Goal: Task Accomplishment & Management: Complete application form

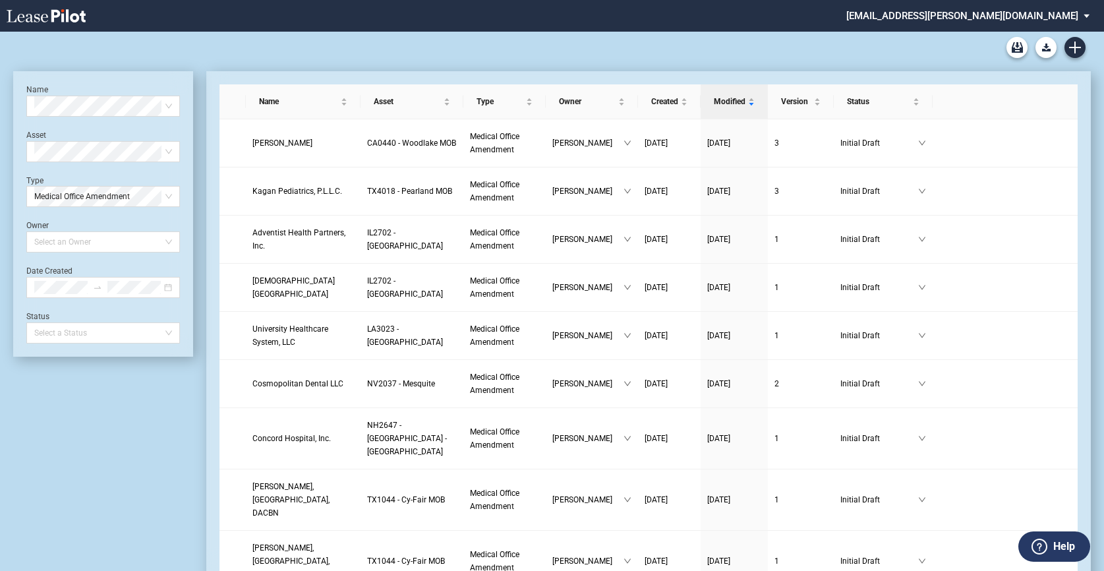
click at [122, 59] on div "Medical Office Lease Blank Form Medical Office Amendment Blank Form Medical Off…" at bounding box center [552, 48] width 1078 height 32
click at [912, 44] on icon "Create new document" at bounding box center [1075, 48] width 12 height 12
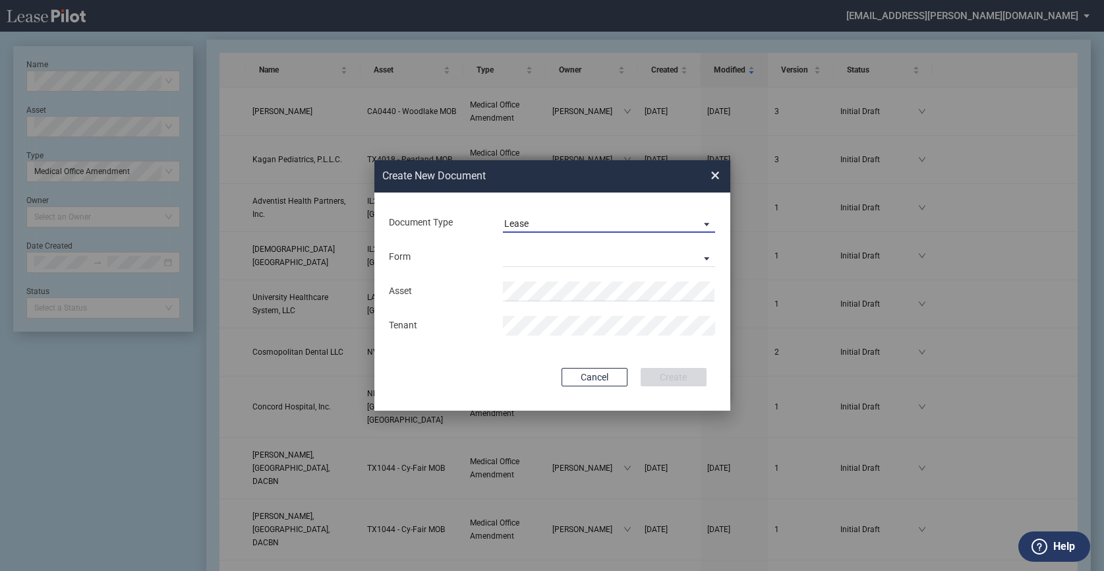
click at [542, 214] on md-select-value "Lease" at bounding box center [609, 223] width 213 height 20
click at [540, 219] on md-option "Lease" at bounding box center [610, 224] width 234 height 32
click at [527, 257] on md-select "Medical Office Lease Scottsdale Lease Louisville Lease 1370 Medical Place Lease…" at bounding box center [609, 257] width 213 height 20
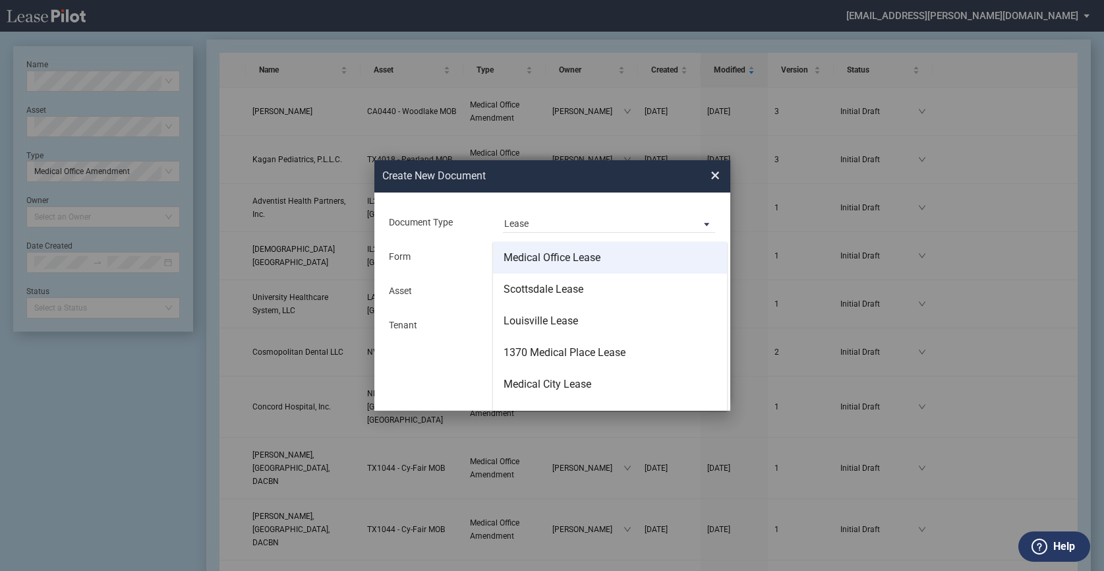
click at [526, 258] on div "Medical Office Lease" at bounding box center [552, 257] width 97 height 14
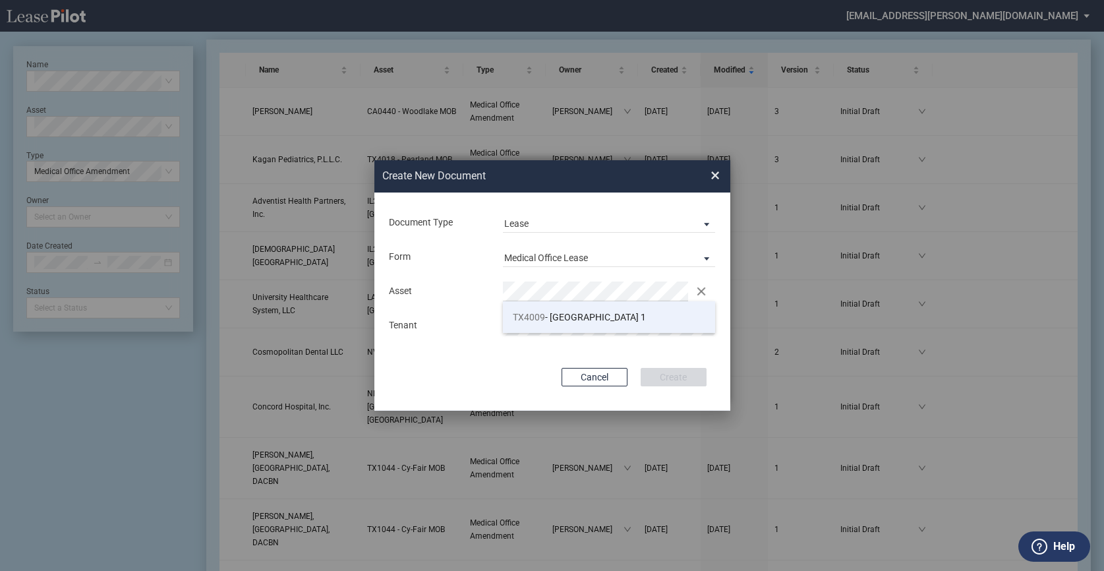
click at [584, 315] on span "TX4009 - Southwest Plaza 1" at bounding box center [579, 317] width 133 height 11
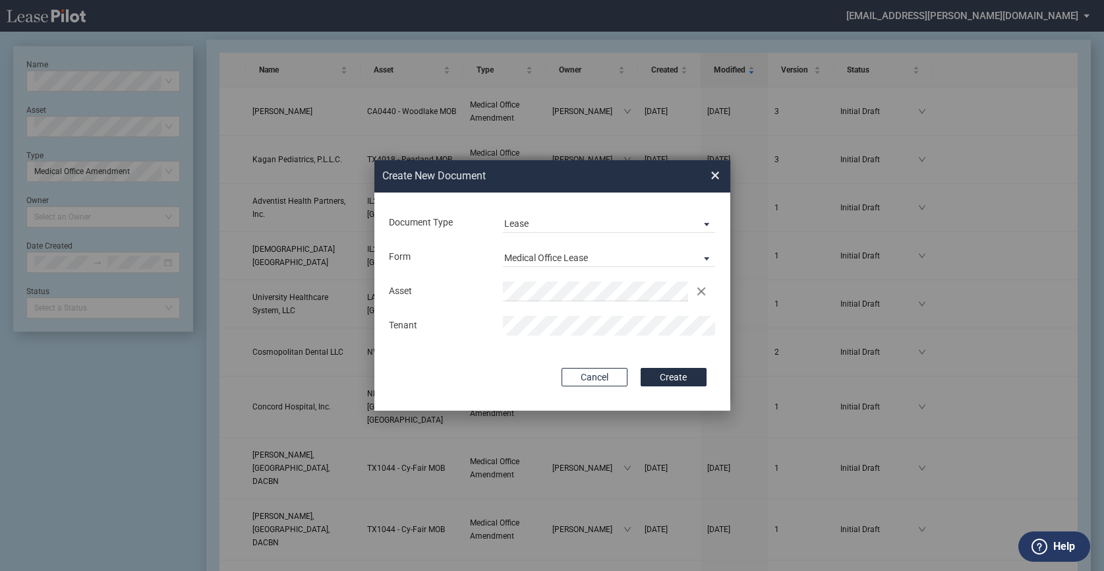
click at [474, 326] on div "Tenant" at bounding box center [552, 326] width 343 height 20
click at [681, 376] on button "Create" at bounding box center [674, 377] width 66 height 18
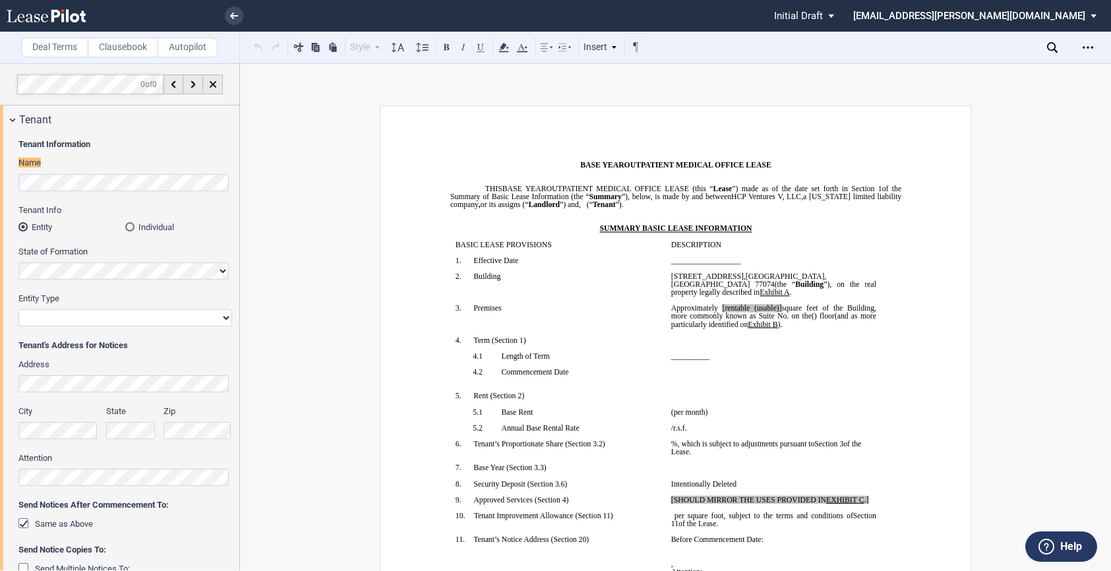
click at [602, 221] on p "﻿" at bounding box center [674, 220] width 451 height 8
click at [62, 293] on label "Entity Type" at bounding box center [125, 299] width 214 height 12
click at [62, 309] on select "Corporation Limited Liability Company General Partnership Limited Partnership O…" at bounding box center [125, 317] width 214 height 17
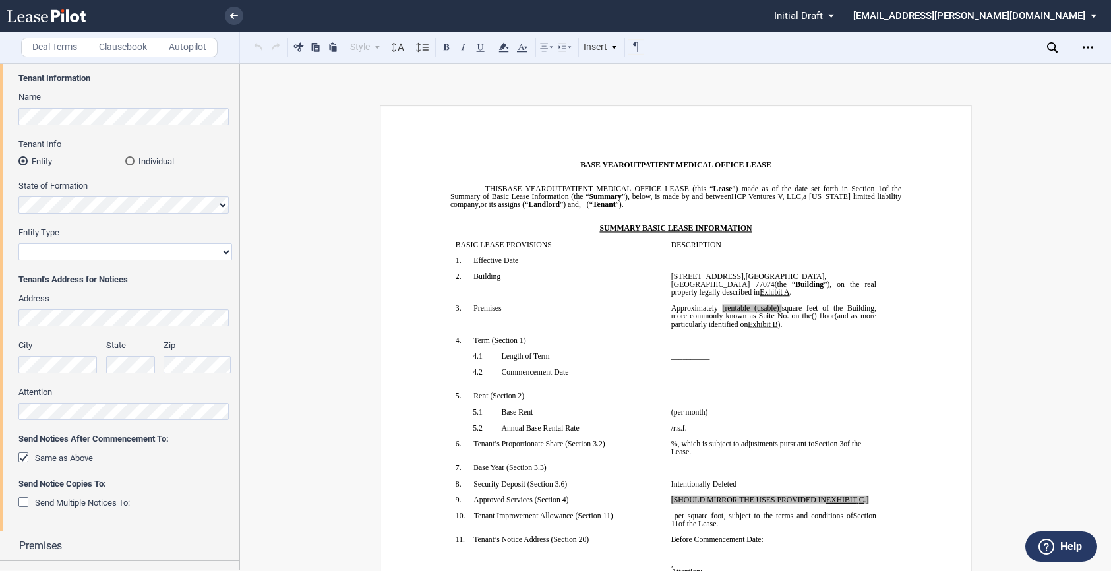
click at [88, 276] on b "Tenant's Address for Notices" at bounding box center [72, 279] width 109 height 10
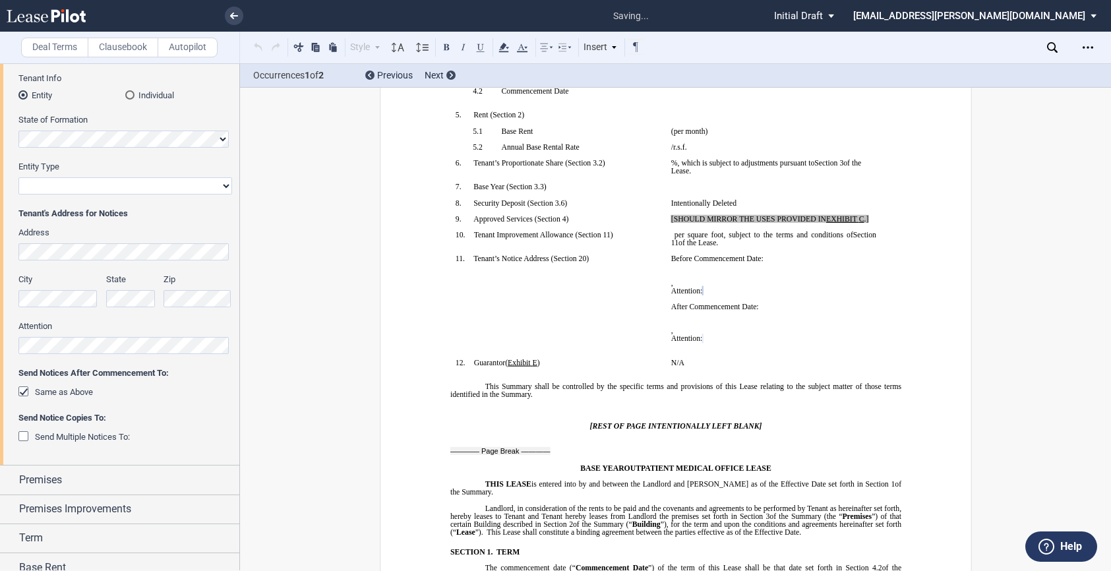
scroll to position [296, 0]
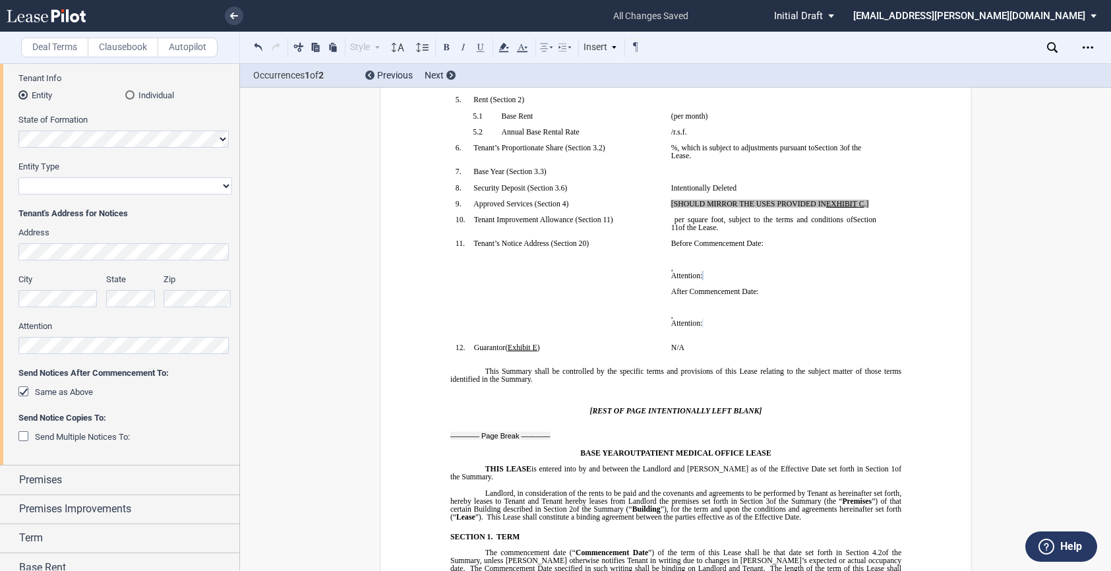
click at [154, 394] on div "Same as Above" at bounding box center [125, 392] width 214 height 13
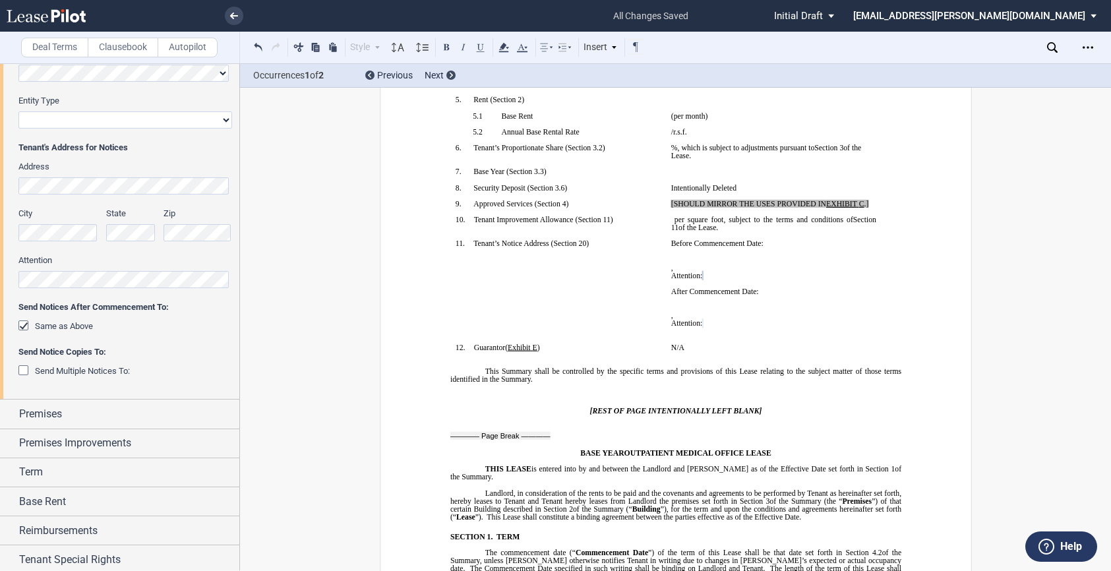
scroll to position [260, 0]
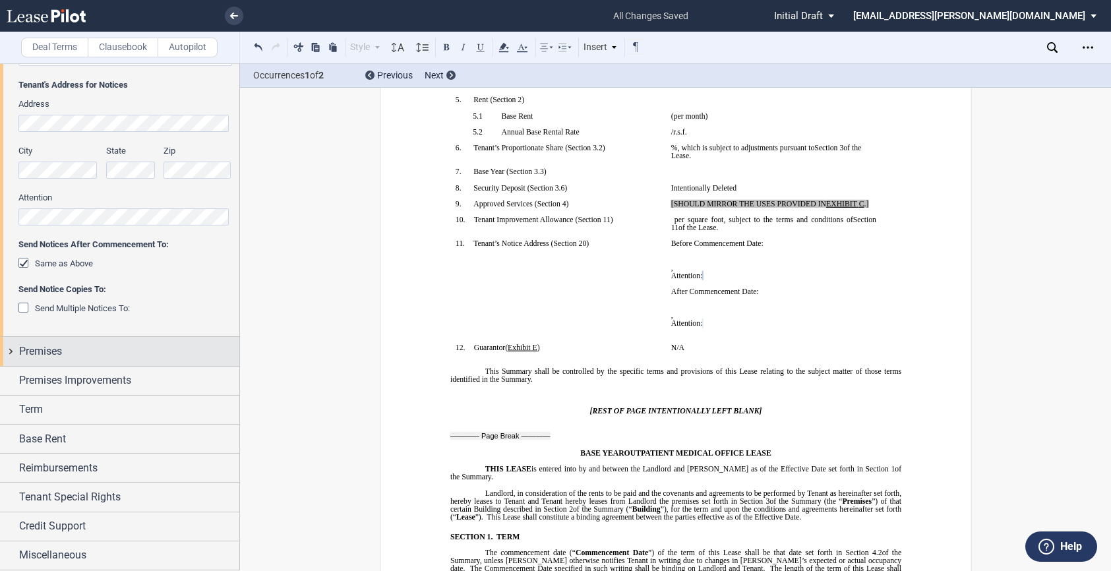
click at [15, 353] on div "Premises" at bounding box center [119, 351] width 239 height 28
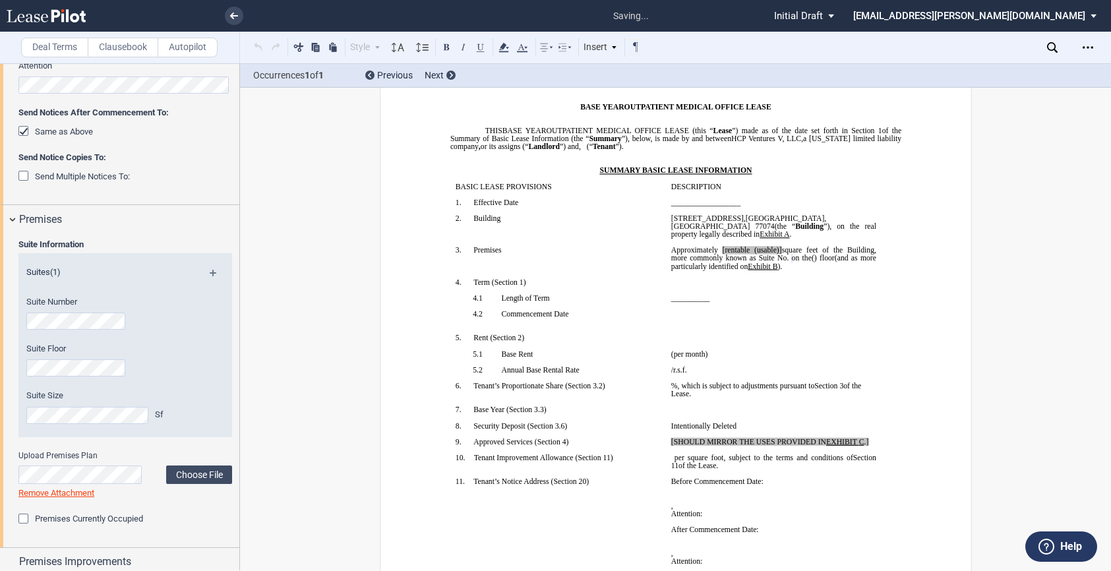
scroll to position [33, 0]
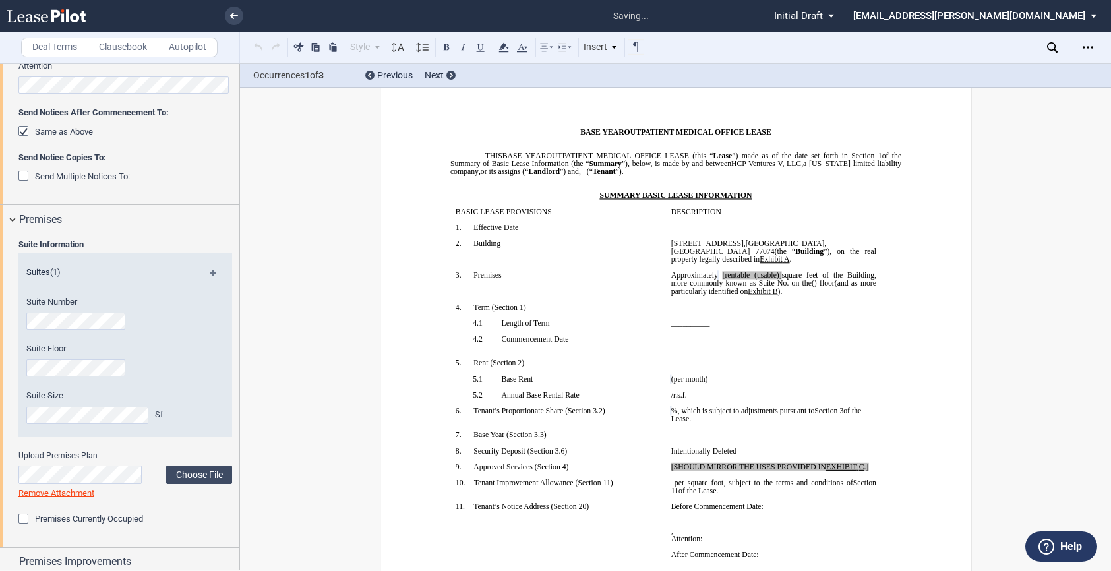
click at [188, 367] on div "Suite Floor" at bounding box center [107, 366] width 178 height 47
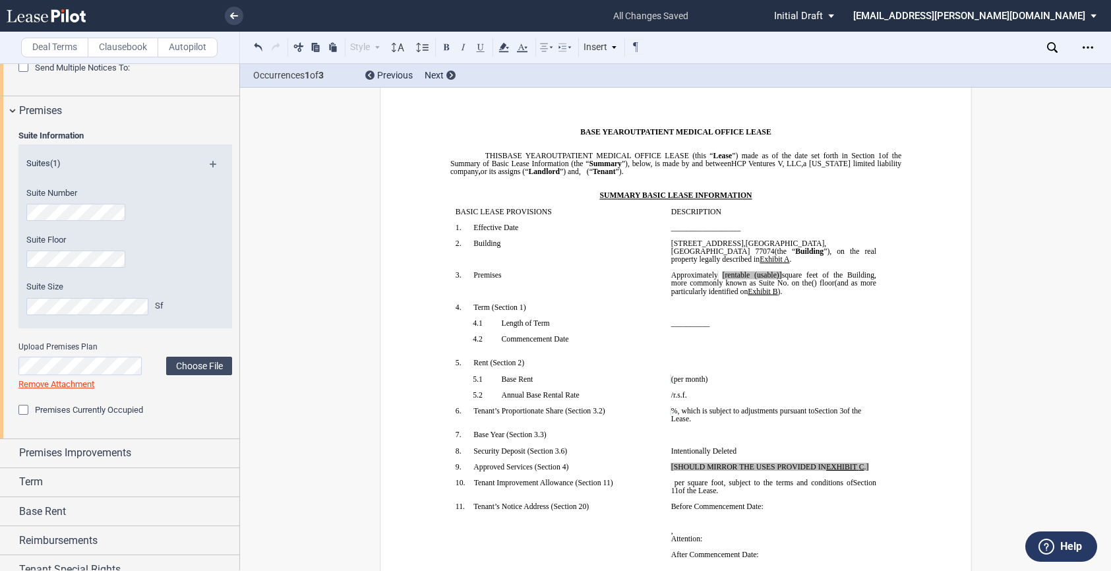
scroll to position [524, 0]
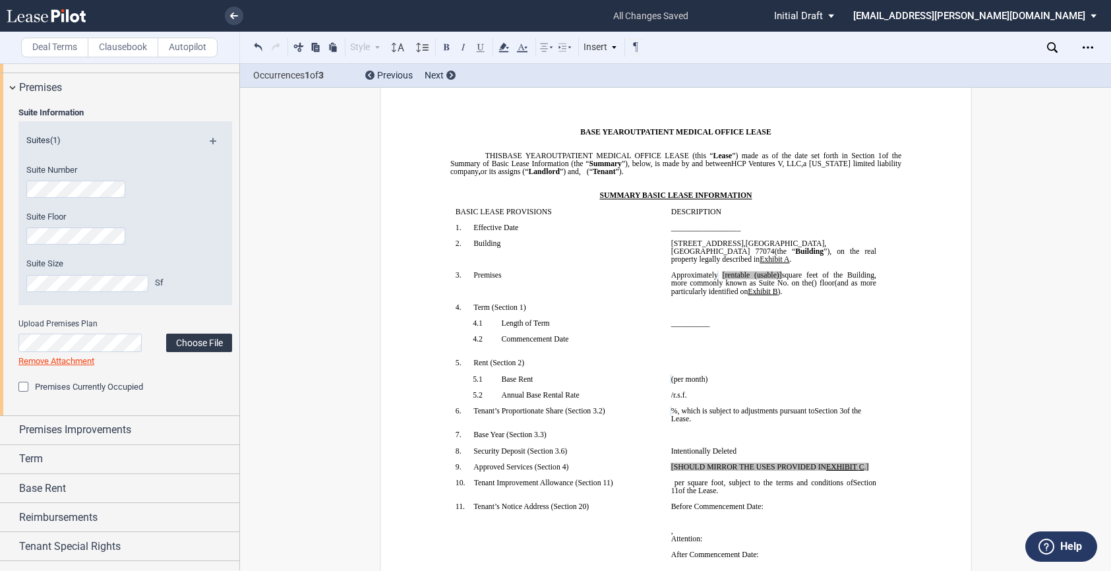
click at [177, 342] on label "Choose File" at bounding box center [199, 342] width 66 height 18
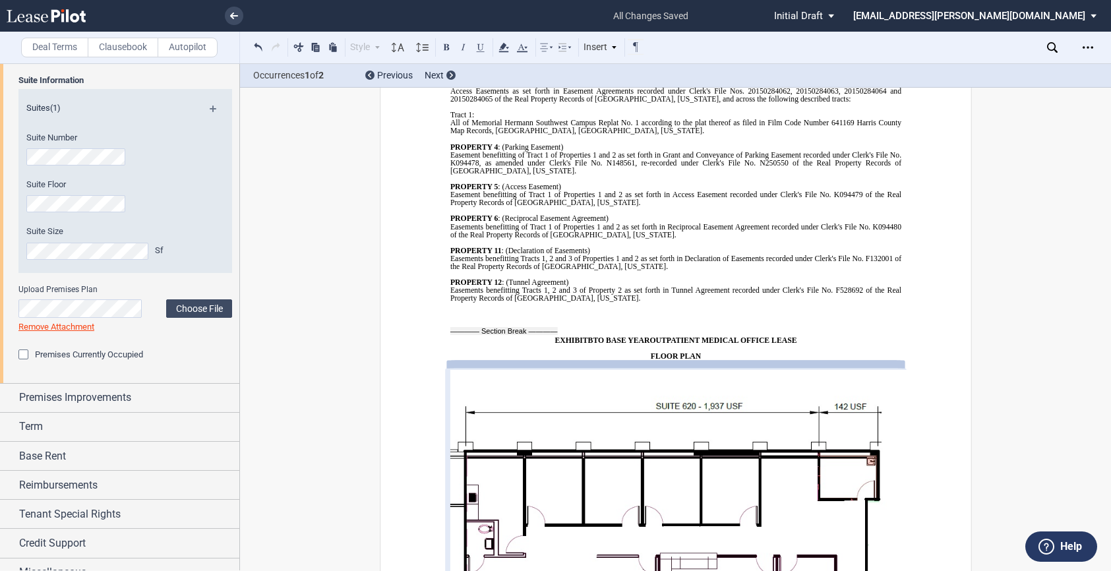
scroll to position [573, 0]
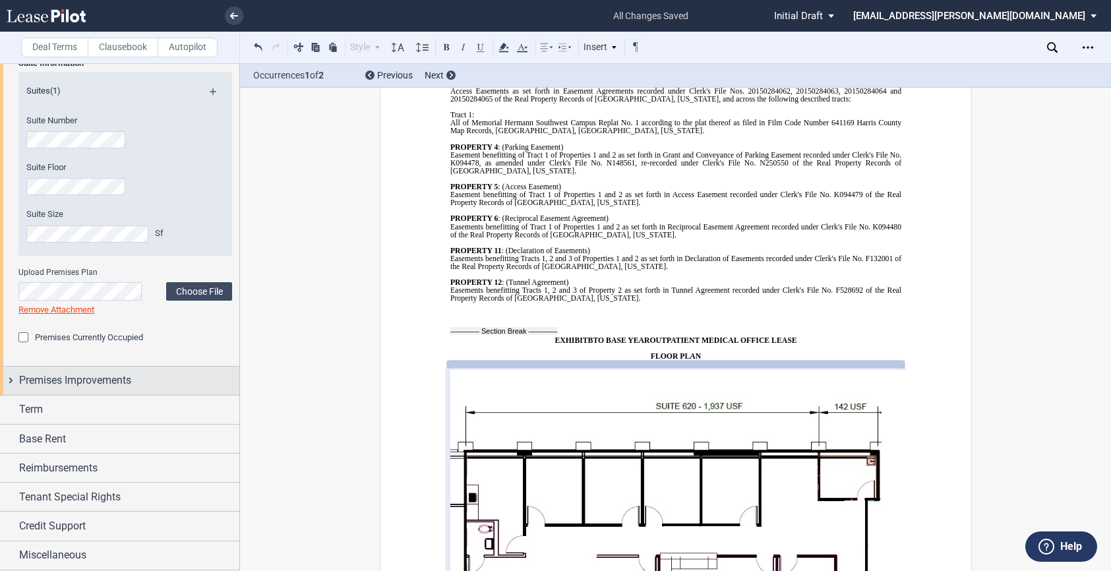
click at [13, 379] on div "Premises Improvements" at bounding box center [119, 380] width 239 height 28
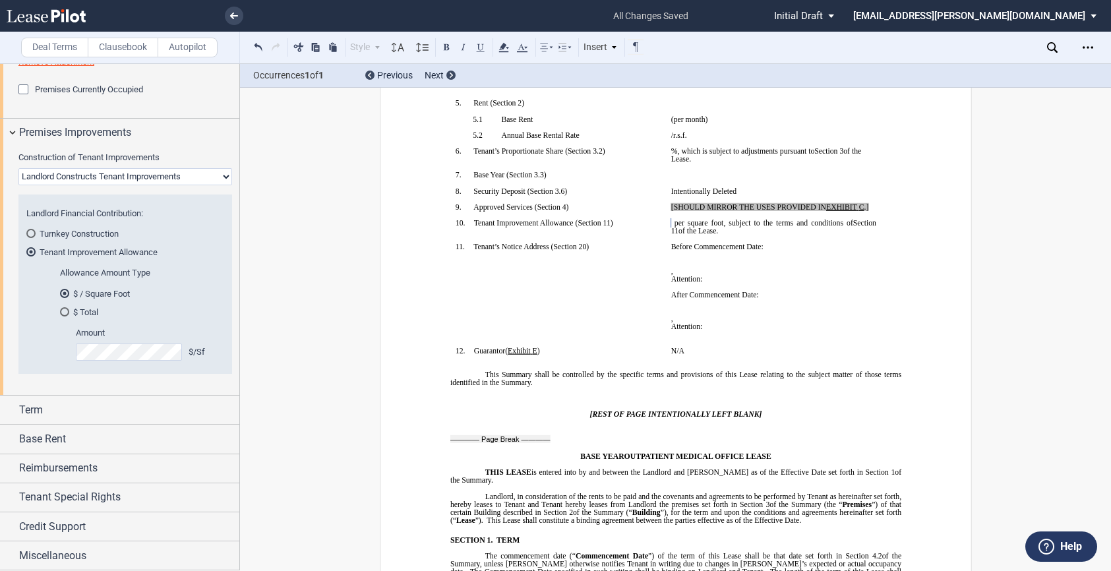
scroll to position [232, 0]
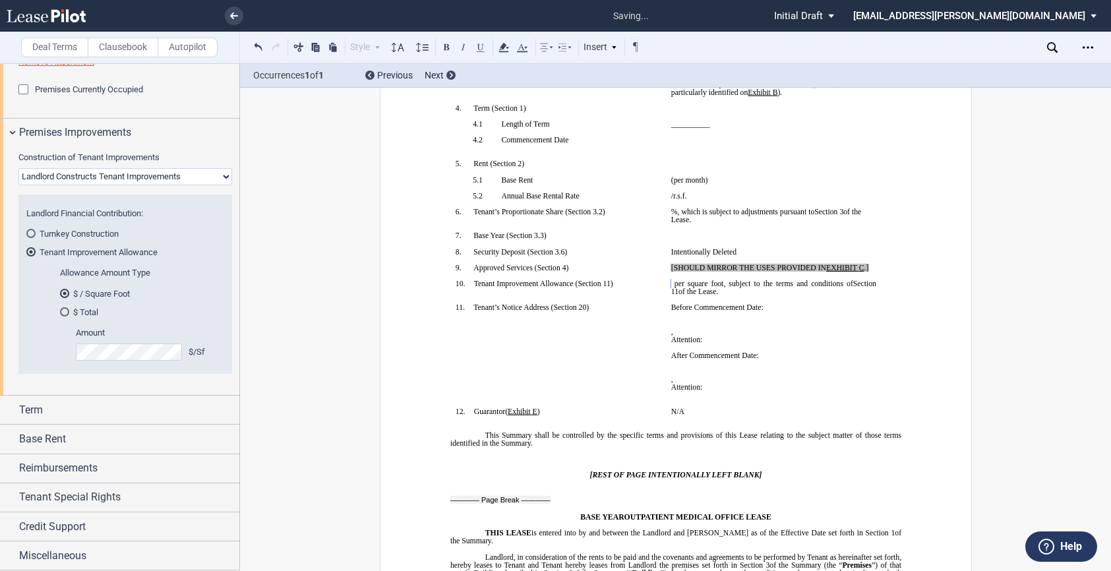
click at [214, 299] on div "Allowance Amount Type $ / Square Foot $ Total Amount $/Sf Total Amount $" at bounding box center [134, 320] width 180 height 107
click at [13, 409] on div "Term" at bounding box center [119, 409] width 239 height 28
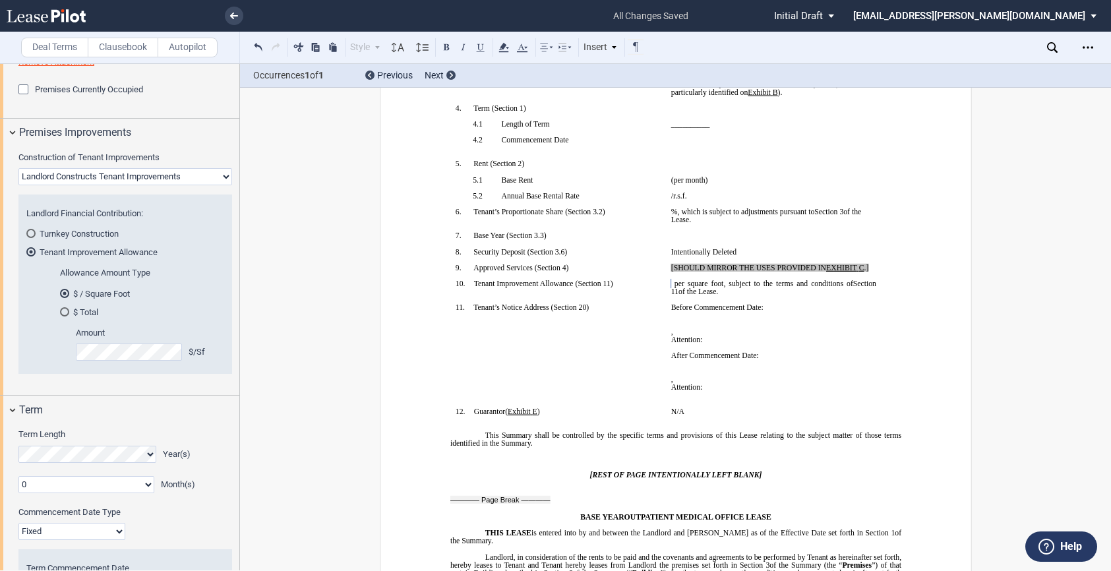
click at [220, 175] on select "Landlord Constructs Tenant Improvements Tenant Constructs Tenant Improvements "…" at bounding box center [125, 176] width 214 height 17
click at [18, 168] on select "Landlord Constructs Tenant Improvements Tenant Constructs Tenant Improvements "…" at bounding box center [125, 176] width 214 height 17
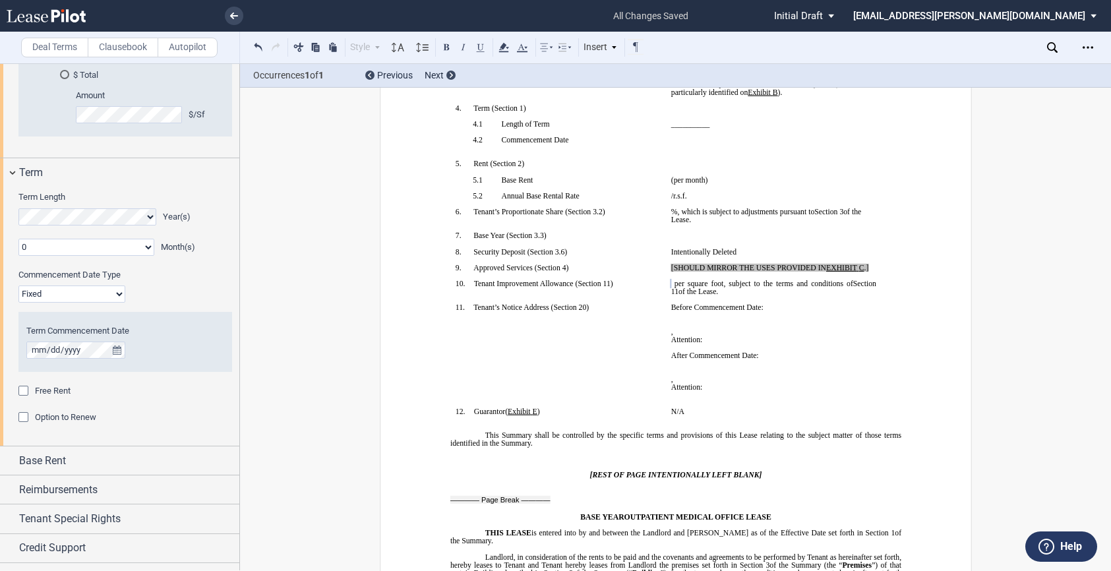
scroll to position [1080, 0]
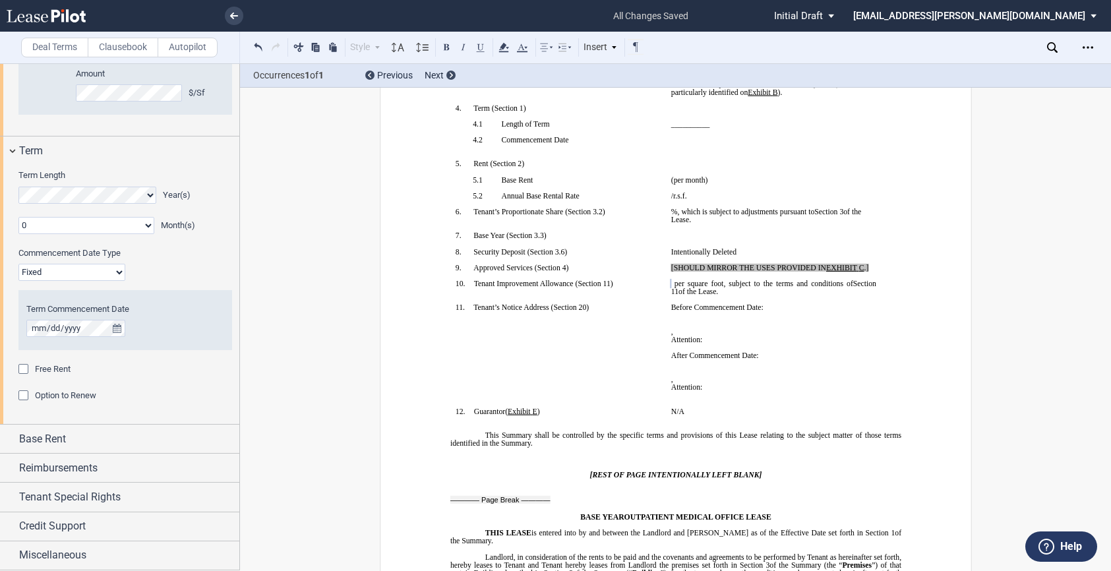
click at [100, 224] on select "0 1 2 3 4 5 6 7 8 9 10 11" at bounding box center [86, 225] width 136 height 17
click at [175, 252] on label "Commencement Date Type" at bounding box center [106, 253] width 191 height 12
click at [125, 264] on select "Fixed Floating" at bounding box center [71, 272] width 107 height 17
click at [115, 328] on icon "true" at bounding box center [117, 328] width 9 height 9
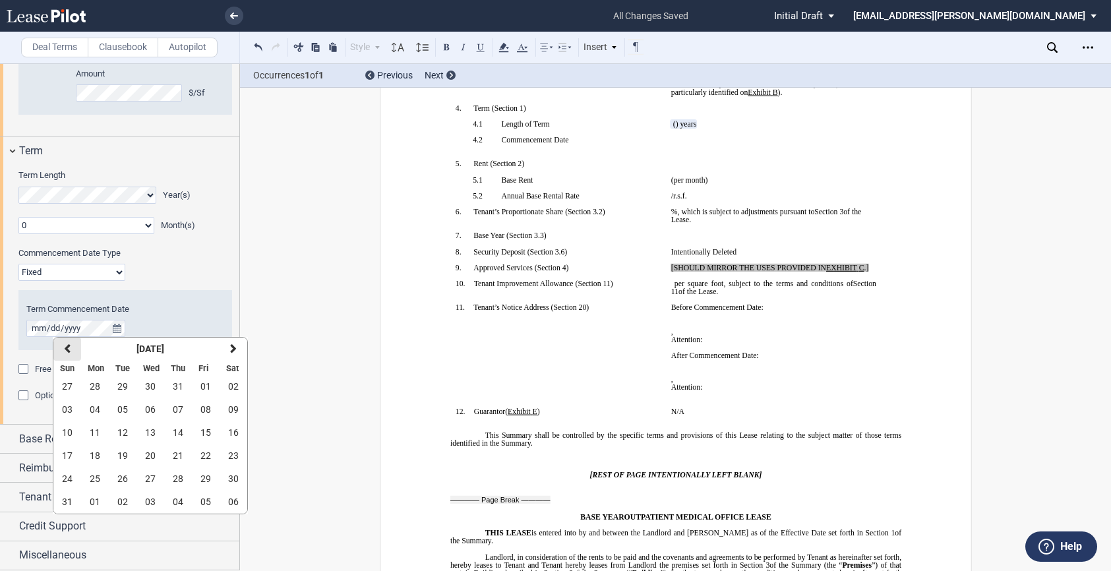
click at [67, 349] on icon "button" at bounding box center [67, 348] width 7 height 11
click at [120, 385] on span "01" at bounding box center [122, 386] width 11 height 11
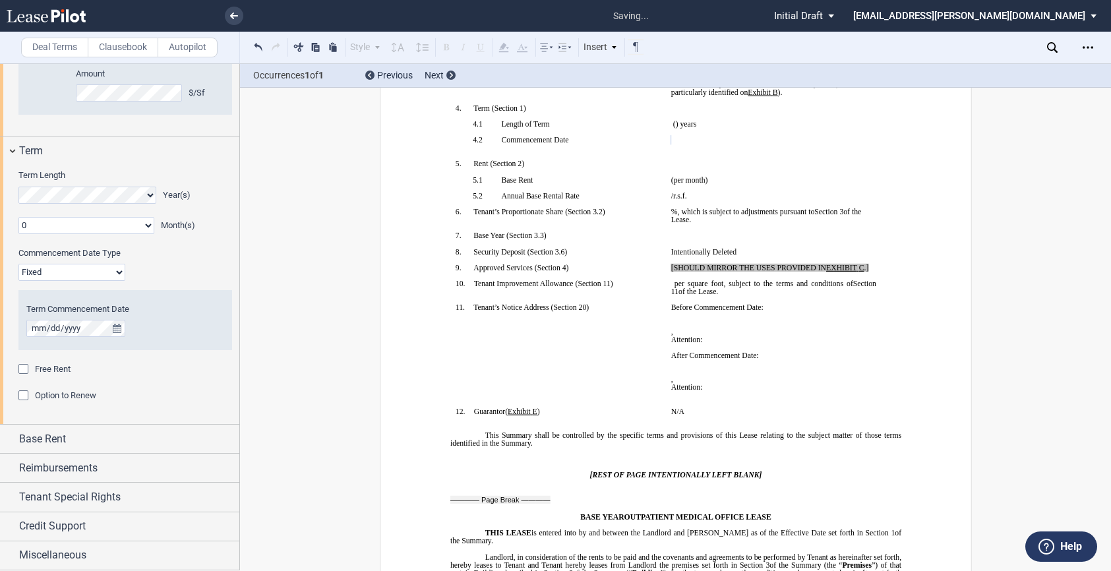
click at [117, 364] on div "Free Rent" at bounding box center [125, 369] width 214 height 13
click at [11, 438] on div "Base Rent" at bounding box center [119, 438] width 239 height 28
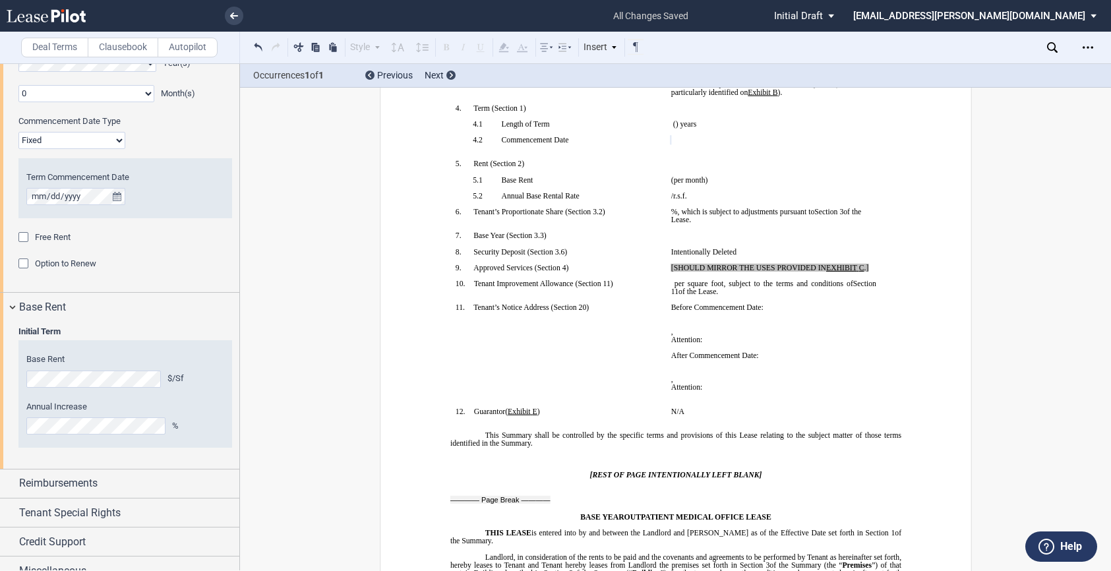
scroll to position [1227, 0]
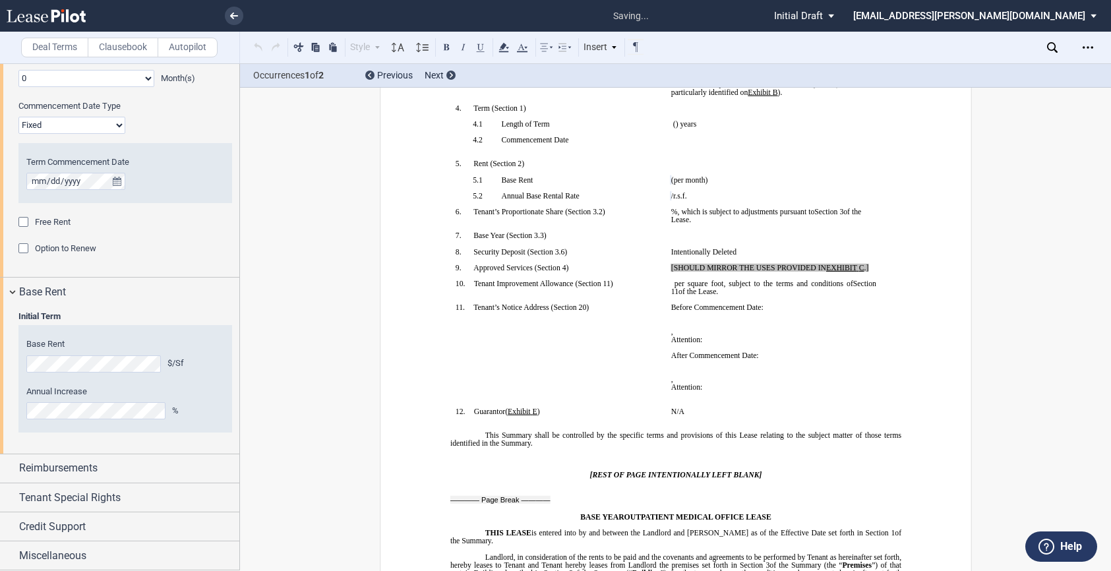
click at [198, 380] on div "Base Rent $/Sf Annual Increase %" at bounding box center [125, 378] width 198 height 80
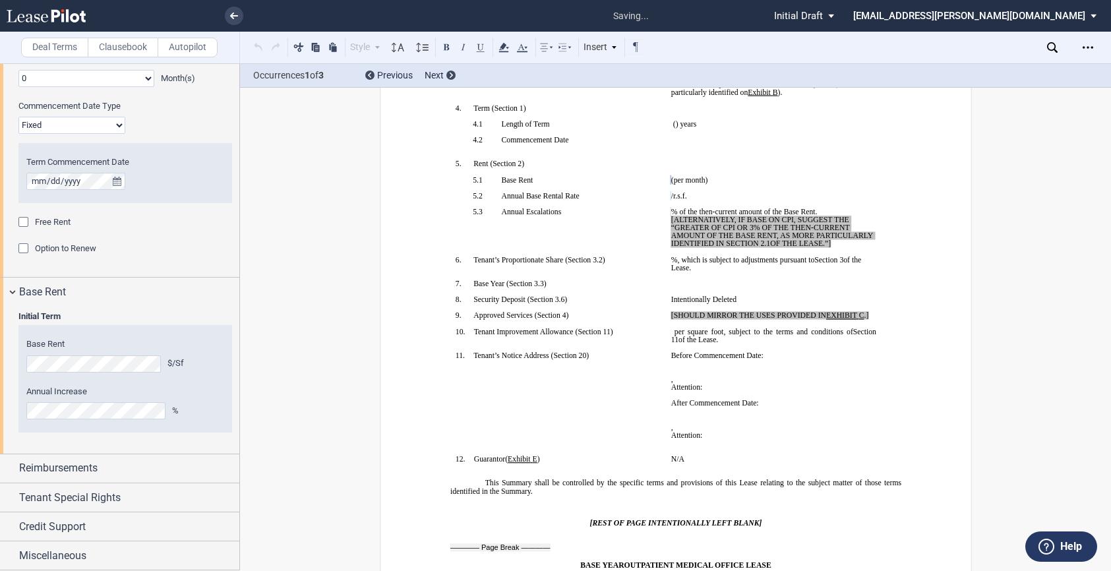
click at [187, 389] on label "Annual Increase" at bounding box center [125, 392] width 198 height 12
click at [11, 467] on div "Reimbursements" at bounding box center [119, 468] width 239 height 28
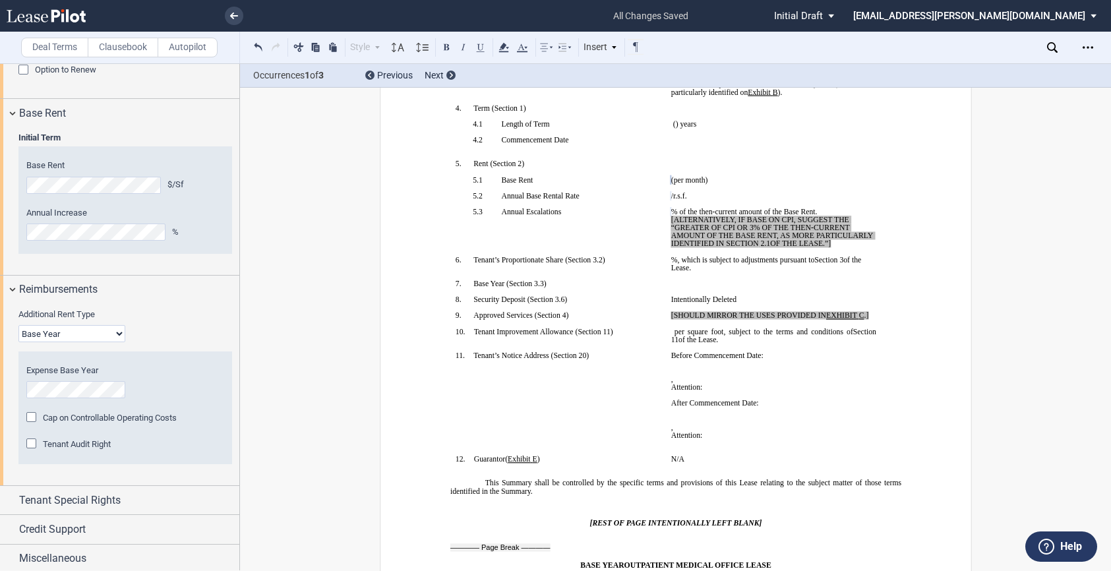
scroll to position [1409, 0]
click at [88, 333] on select "Base Year Triple Net" at bounding box center [71, 330] width 107 height 17
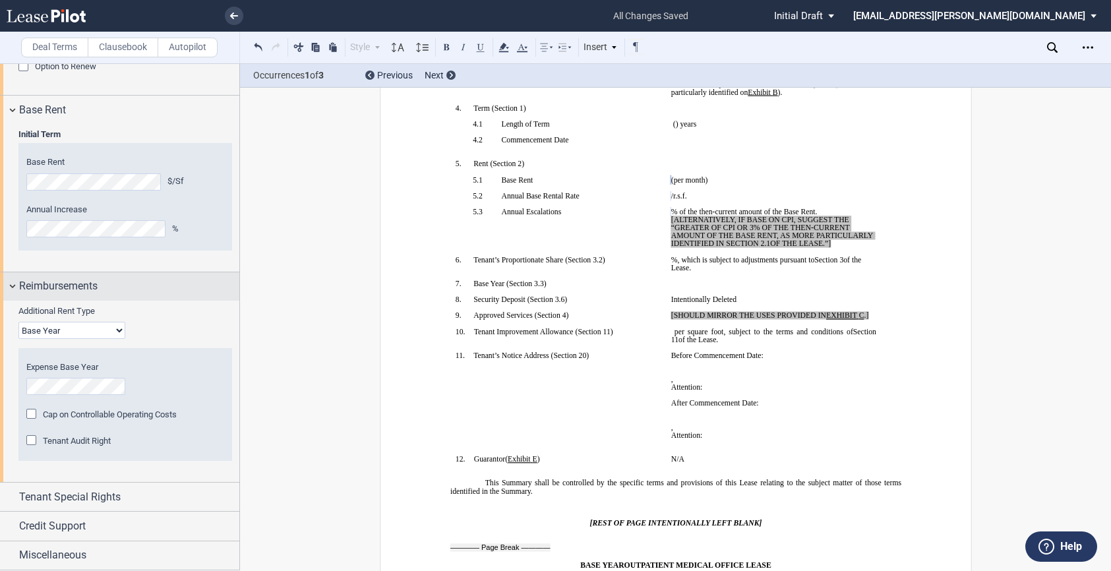
click at [13, 287] on div "Reimbursements" at bounding box center [119, 286] width 239 height 28
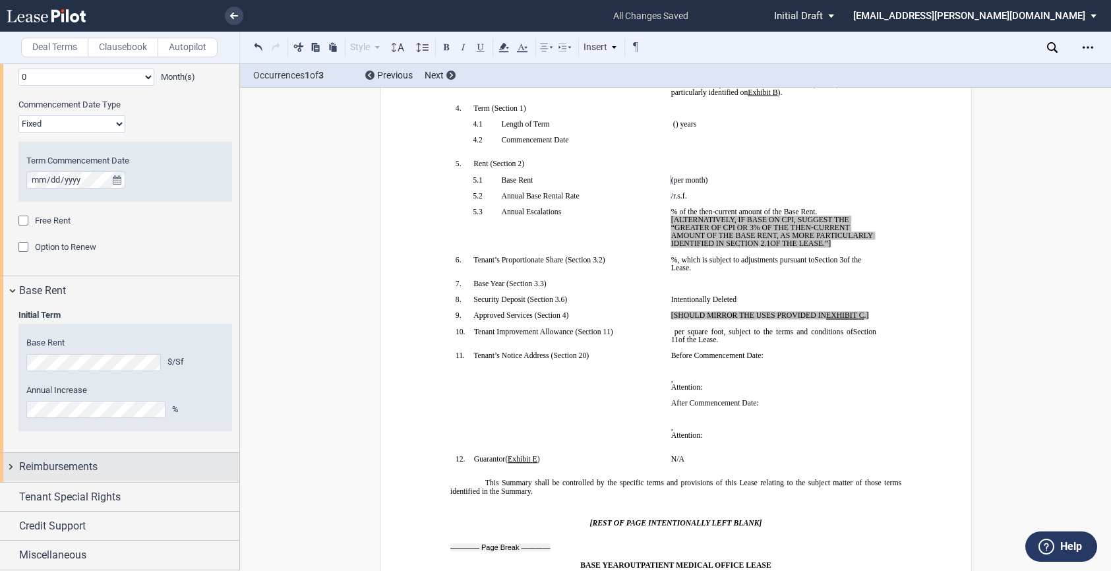
scroll to position [1227, 0]
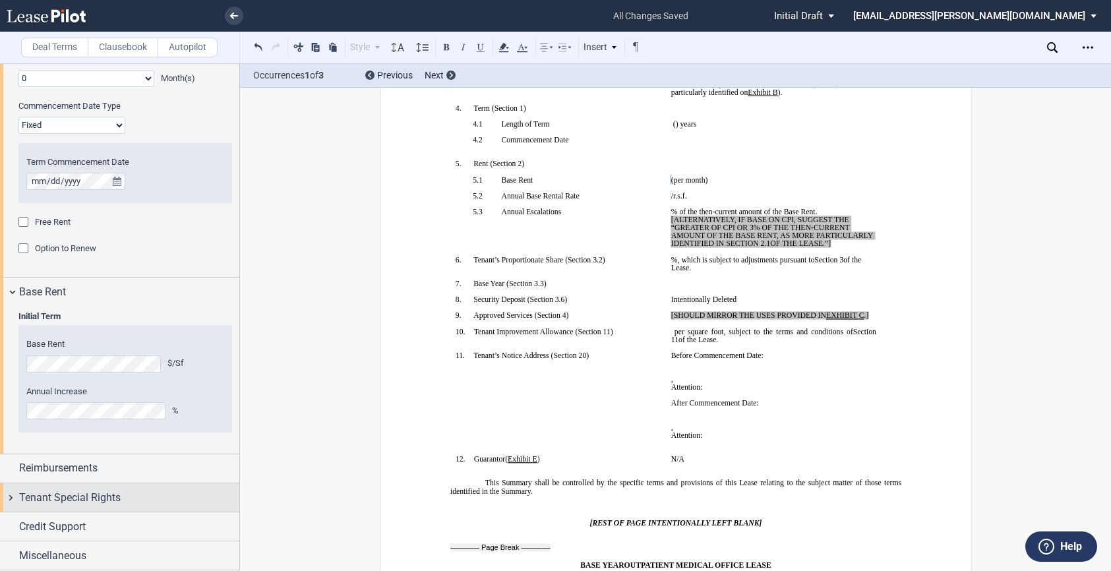
click at [13, 496] on div "Tenant Special Rights" at bounding box center [119, 497] width 239 height 28
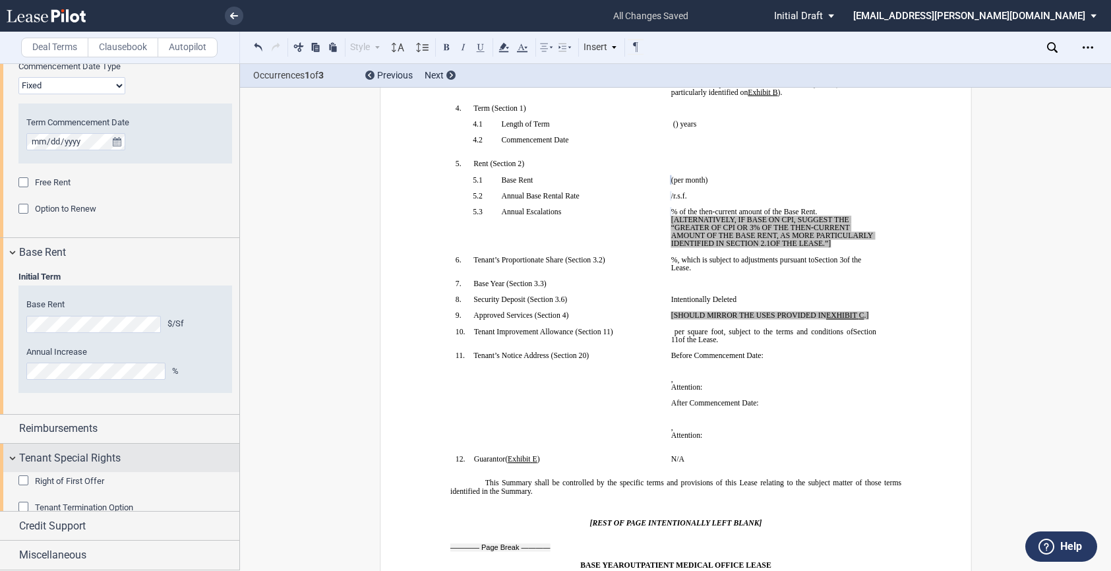
scroll to position [1292, 0]
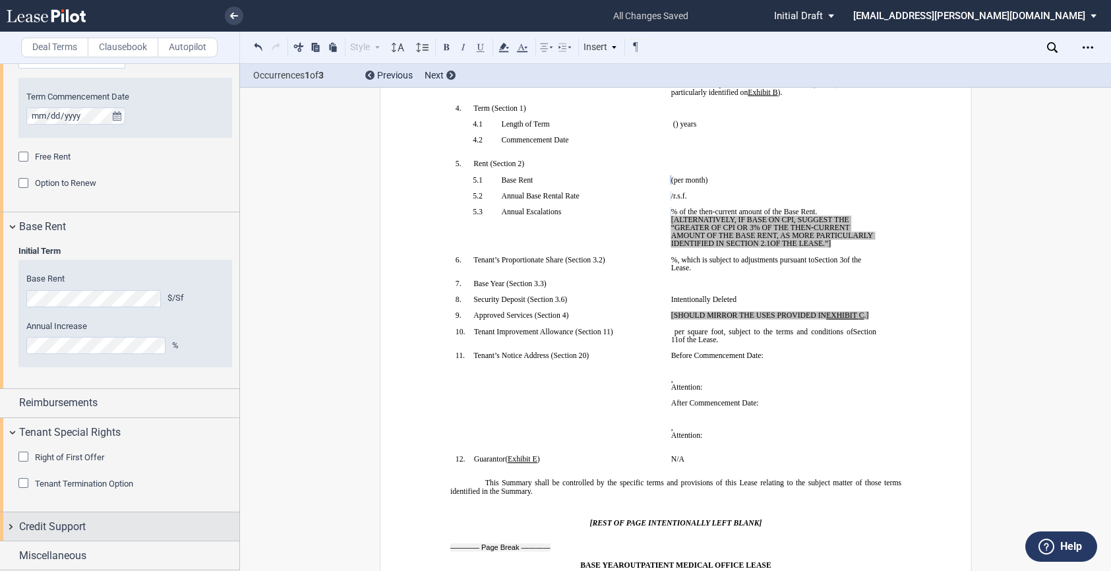
click at [13, 525] on div "Credit Support" at bounding box center [119, 526] width 239 height 28
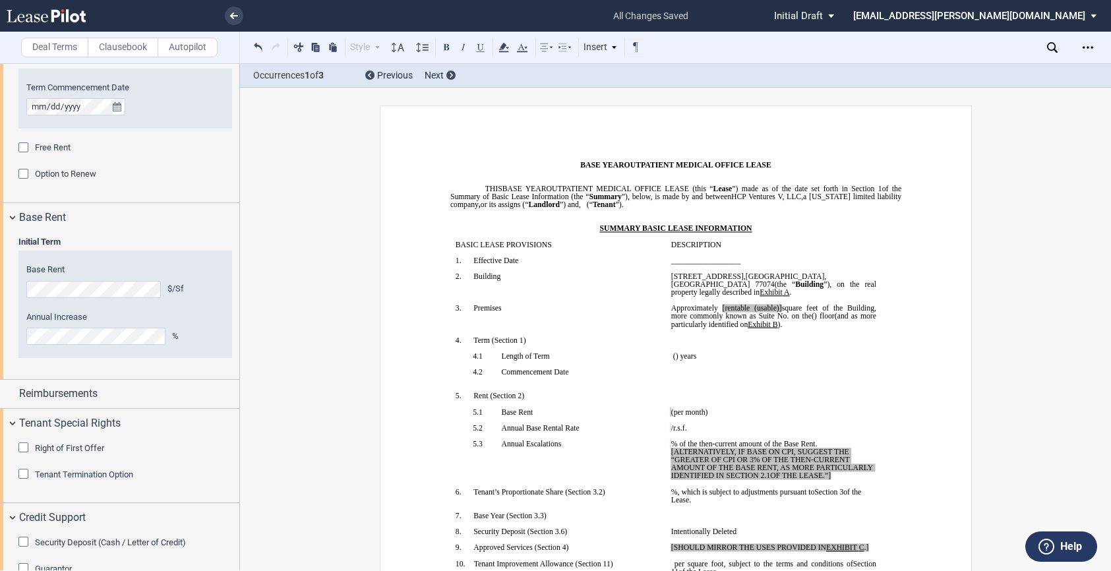
scroll to position [1318, 0]
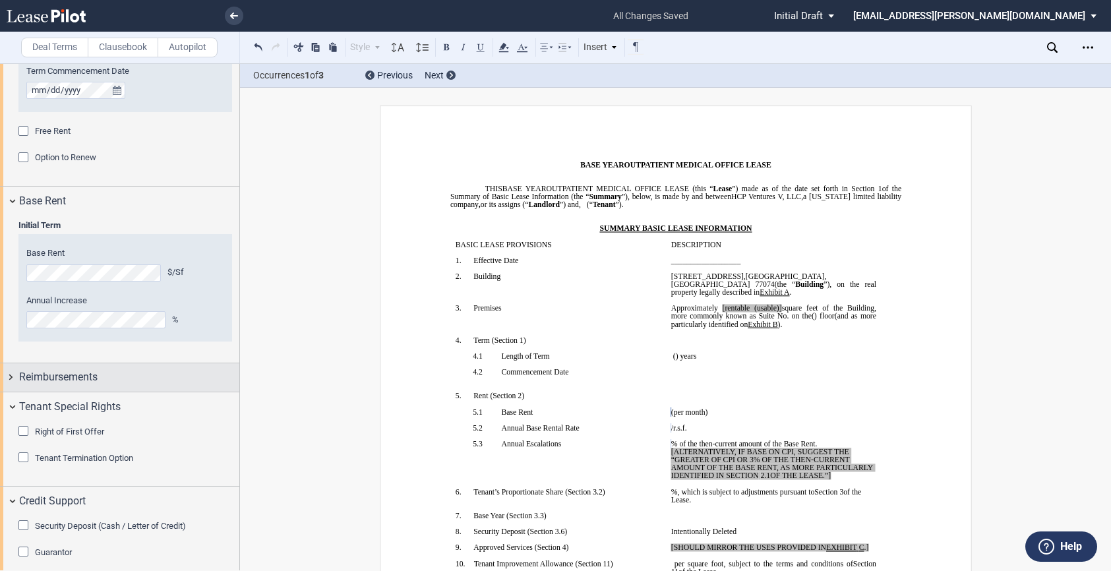
click at [9, 374] on div "Reimbursements" at bounding box center [119, 377] width 239 height 28
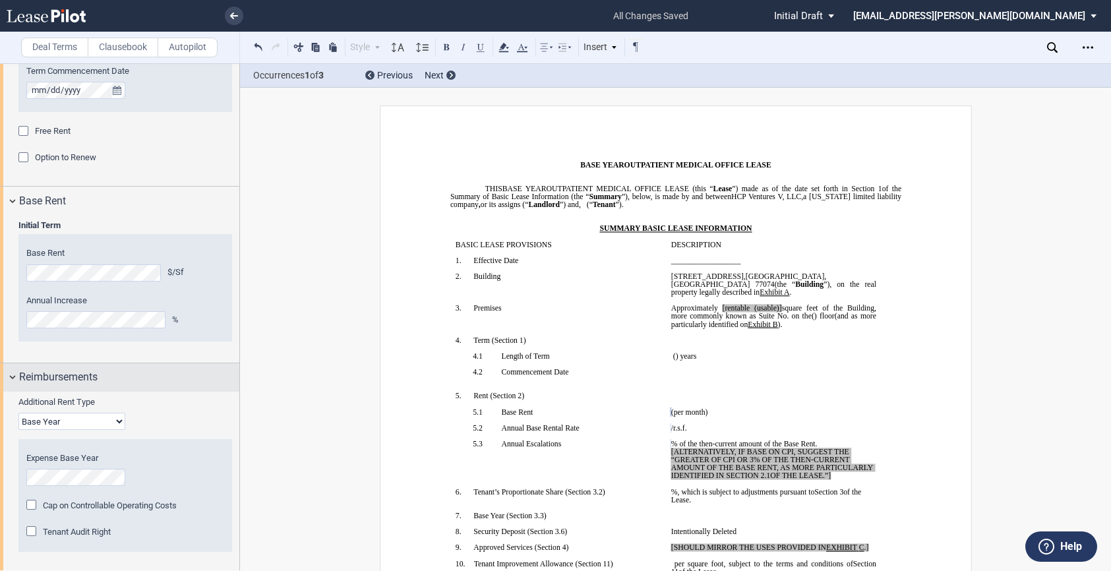
click at [14, 376] on div "Reimbursements" at bounding box center [119, 377] width 239 height 28
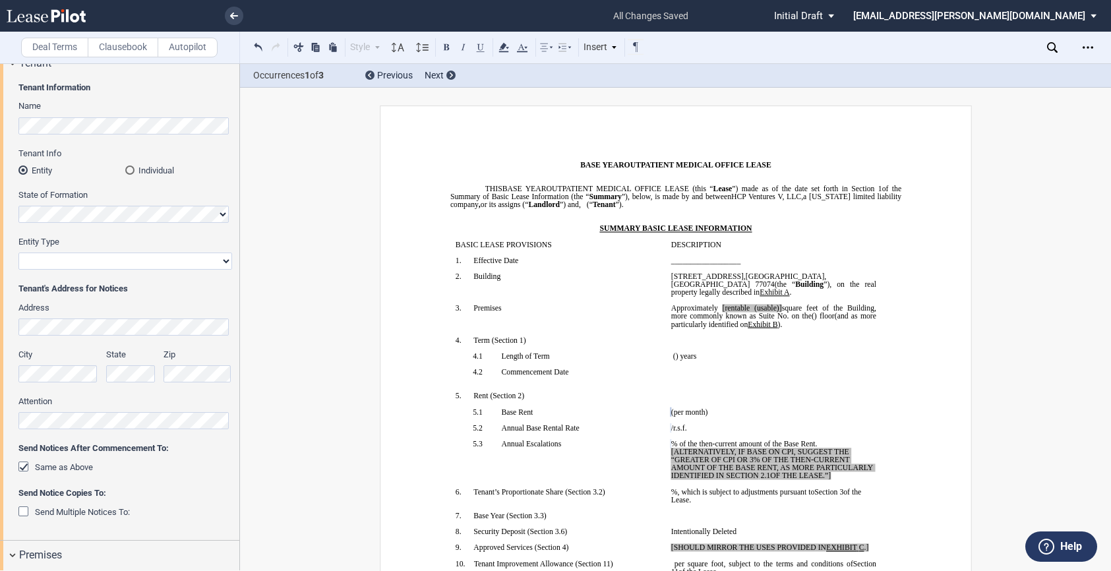
scroll to position [0, 0]
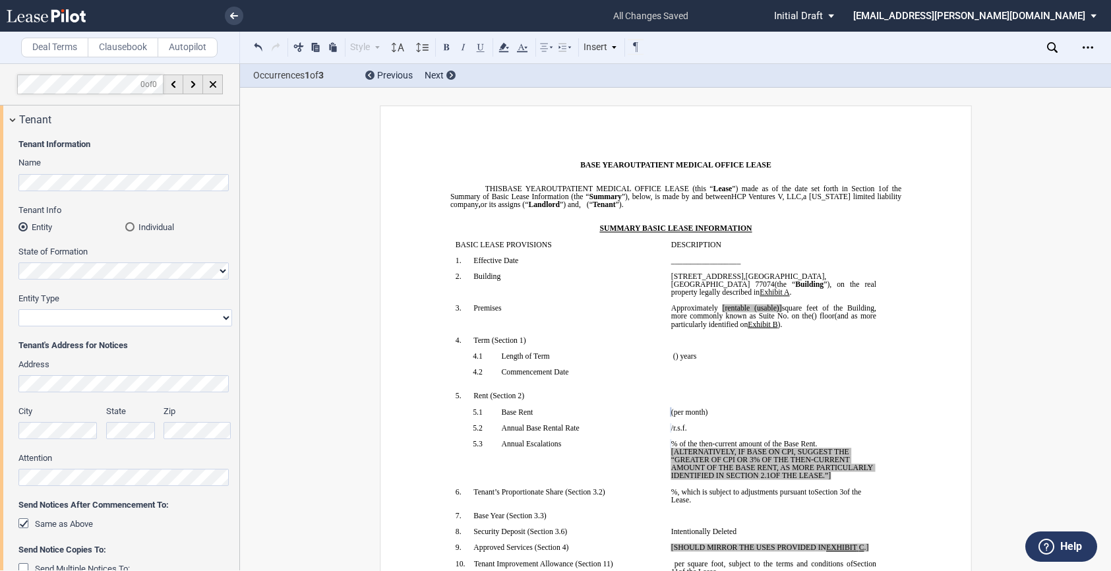
click at [227, 214] on label "Tenant Info" at bounding box center [125, 210] width 214 height 12
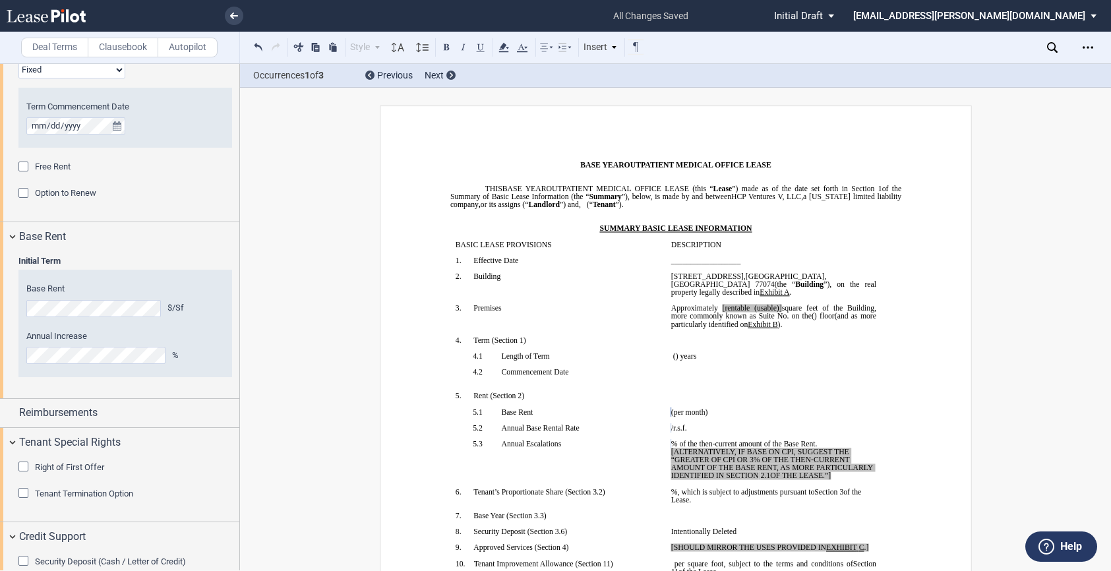
scroll to position [1358, 0]
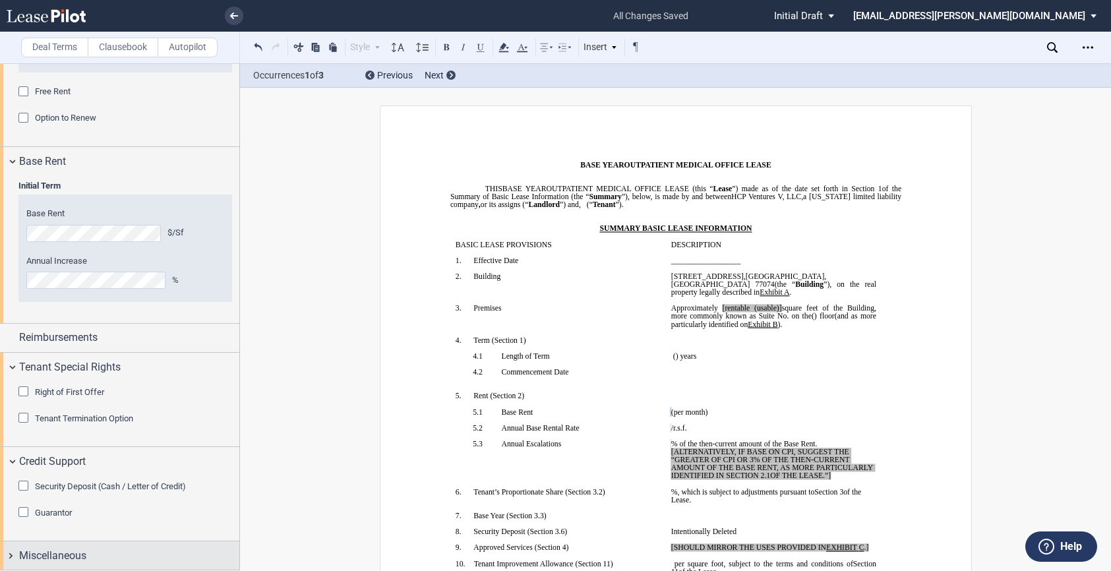
click at [11, 558] on div "Miscellaneous" at bounding box center [119, 555] width 239 height 28
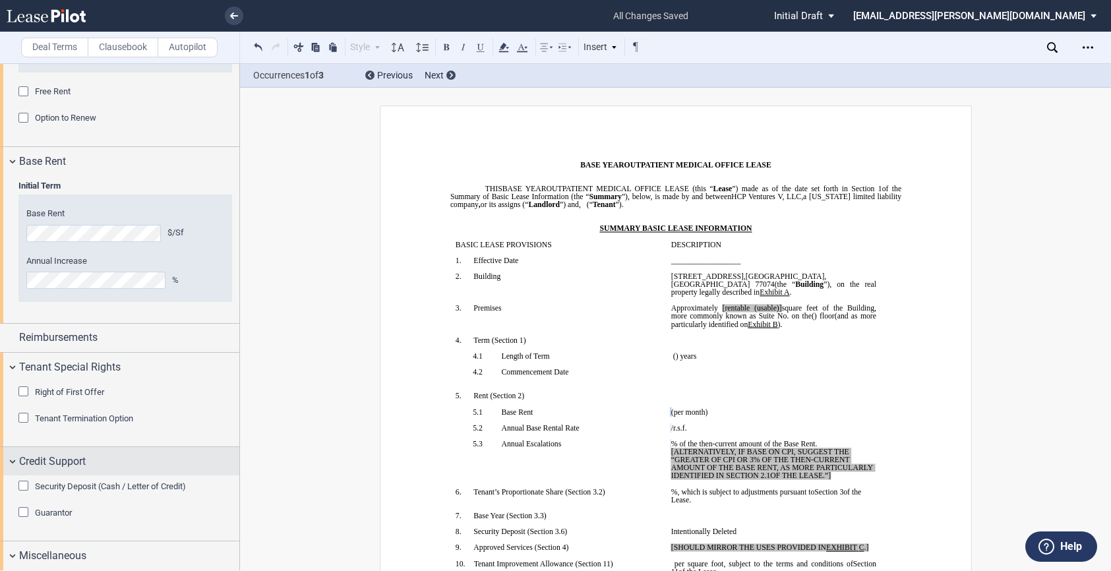
scroll to position [1495, 0]
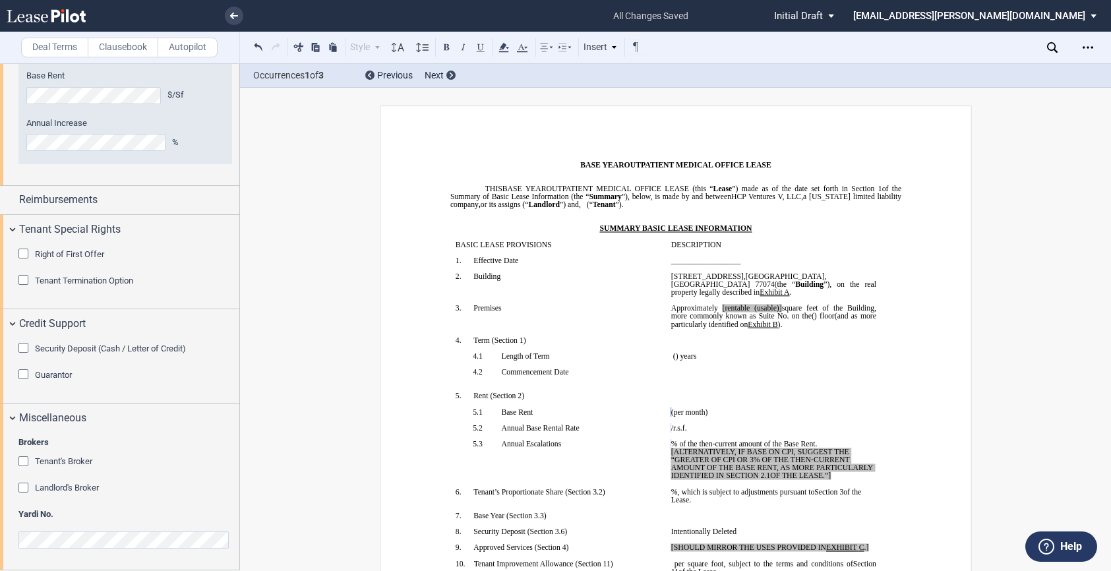
click at [22, 460] on div "Tenant's Broker" at bounding box center [24, 462] width 13 height 13
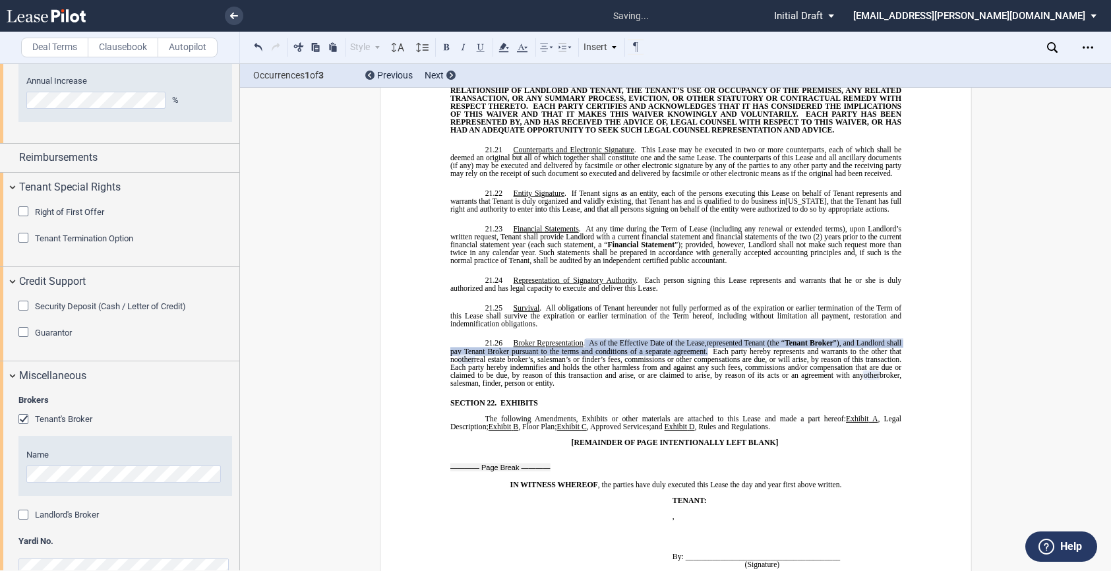
scroll to position [1561, 0]
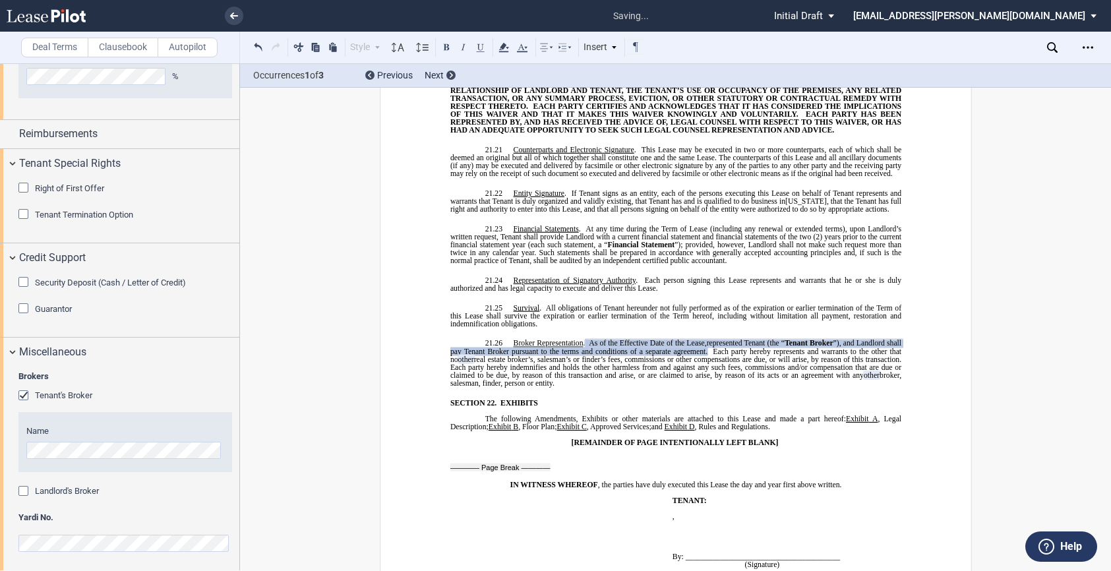
click at [24, 491] on div "Landlord's Broker" at bounding box center [24, 492] width 13 height 13
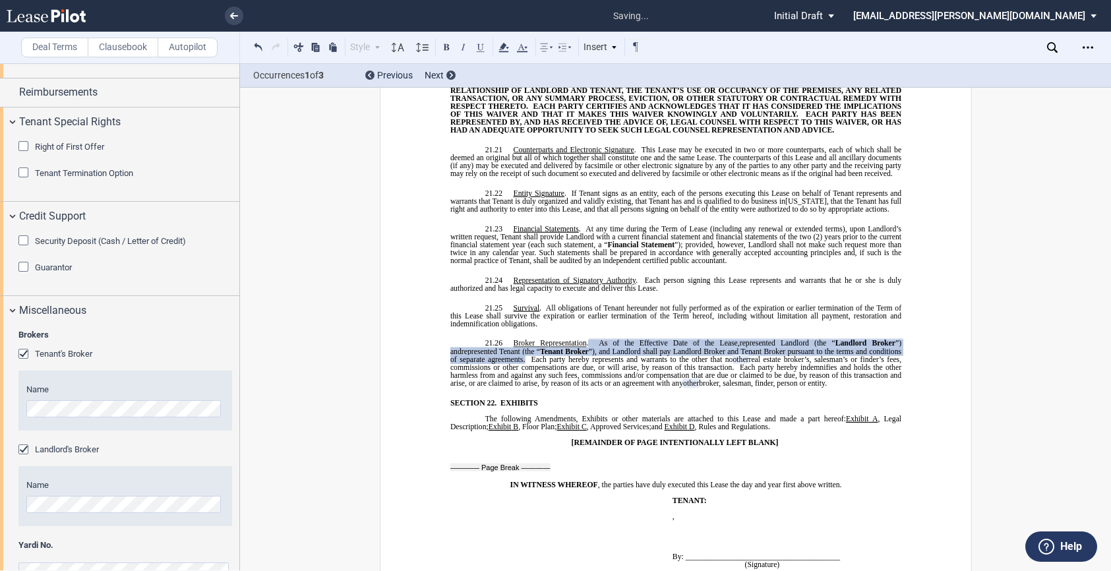
scroll to position [1634, 0]
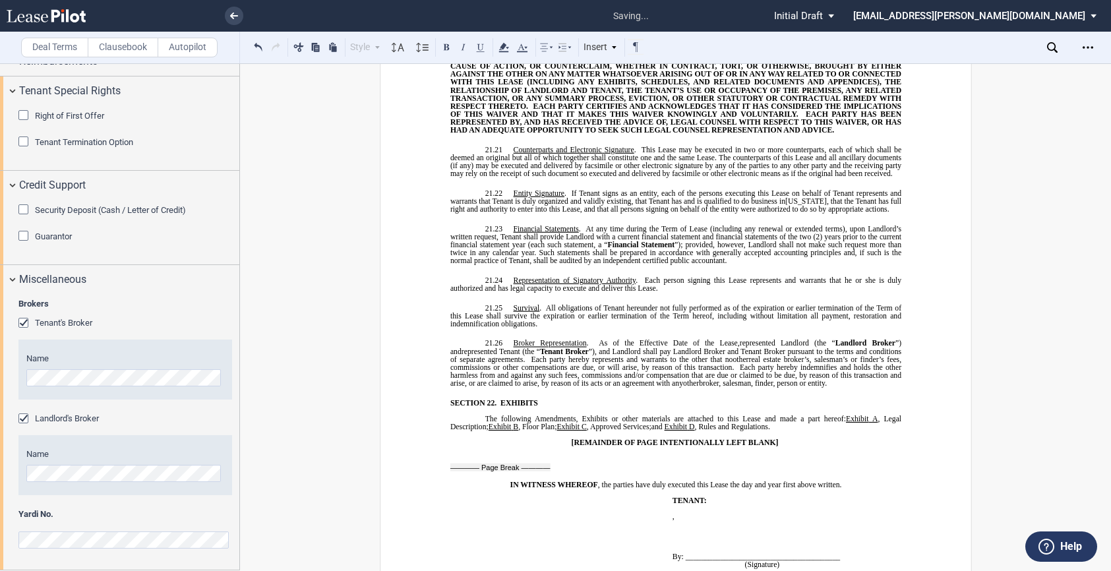
click at [142, 505] on div "Name" at bounding box center [125, 473] width 214 height 69
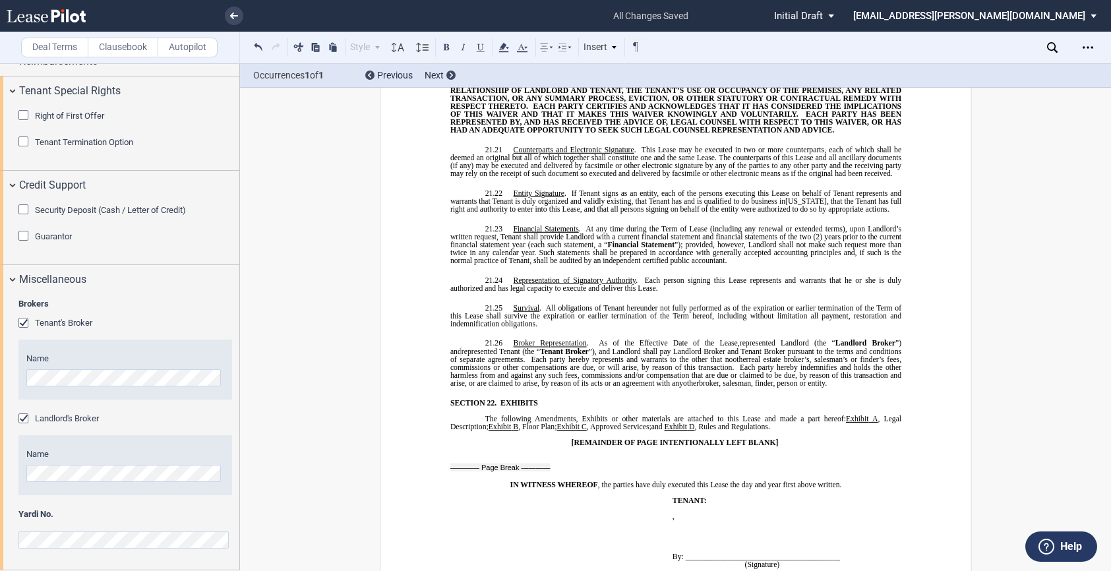
click at [735, 399] on p "SECTION 22. EXHIBITS" at bounding box center [684, 403] width 434 height 8
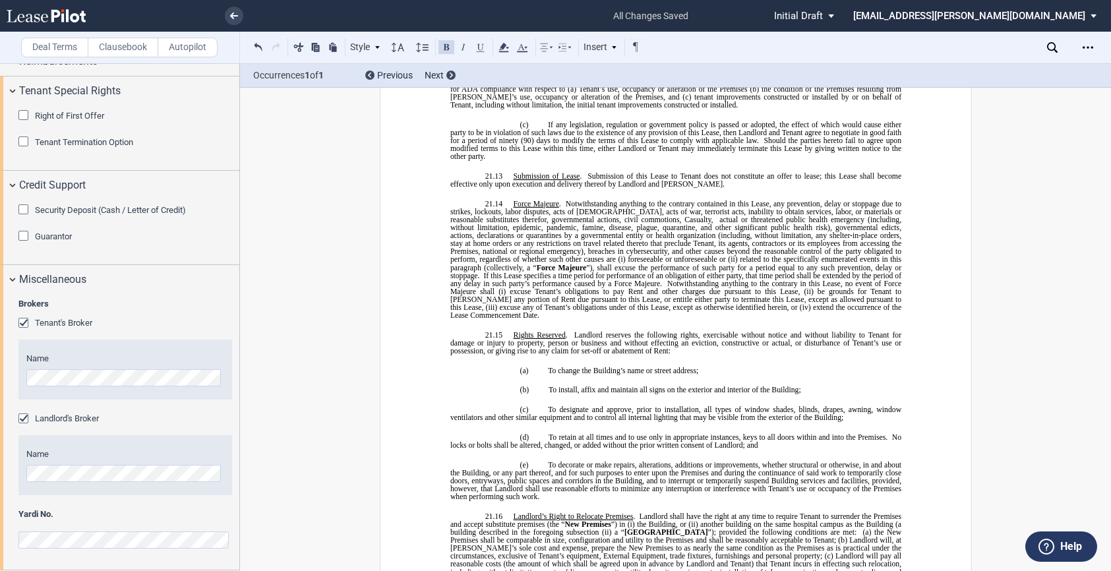
scroll to position [10165, 0]
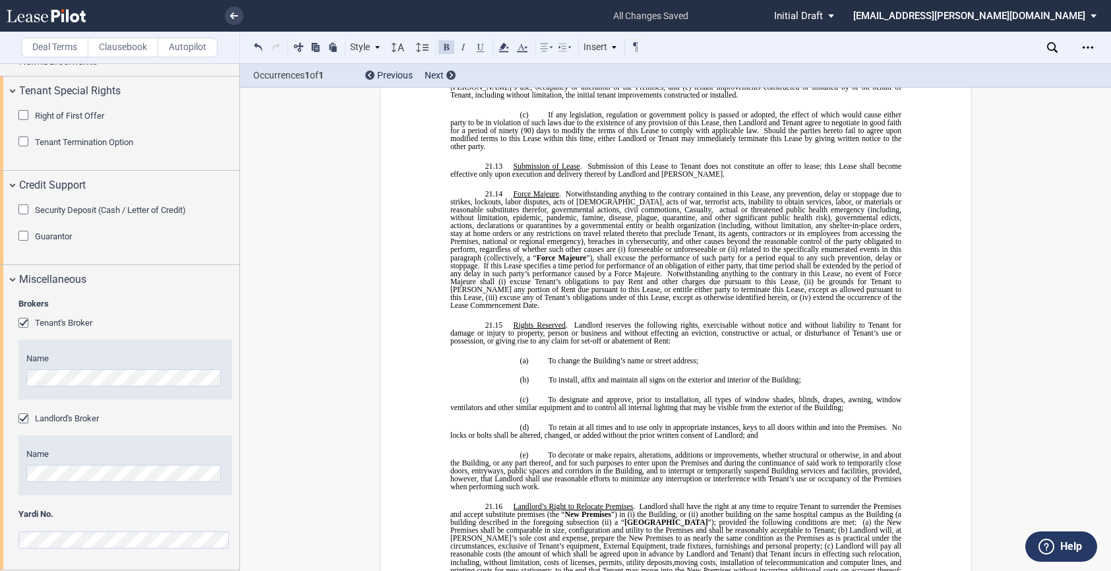
click at [10, 374] on div "Brokers Tenant's Broker Name Landlord's Broker Name Yardi No." at bounding box center [119, 431] width 239 height 276
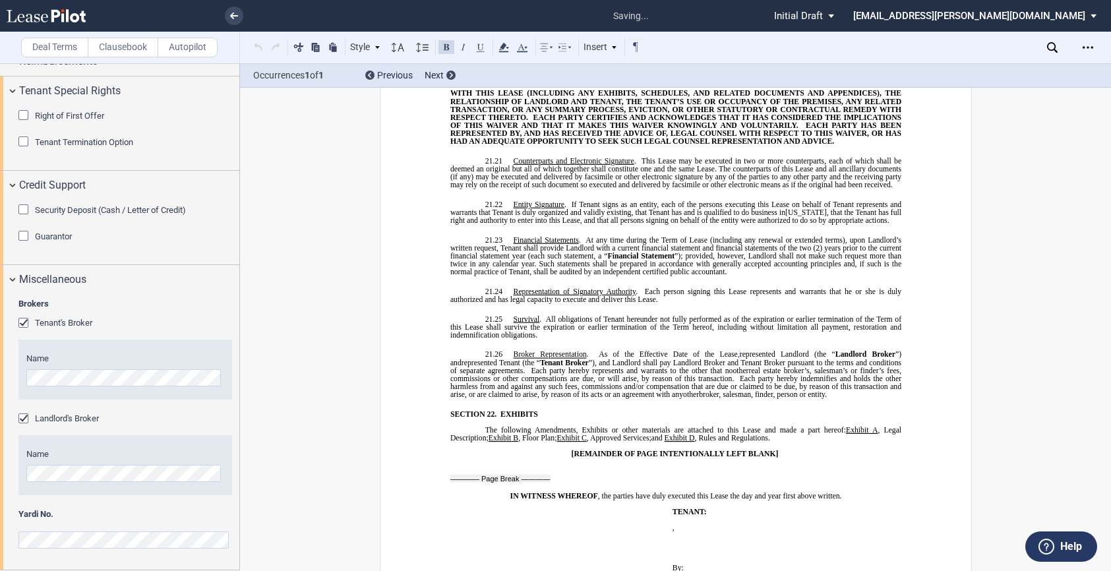
scroll to position [10952, 0]
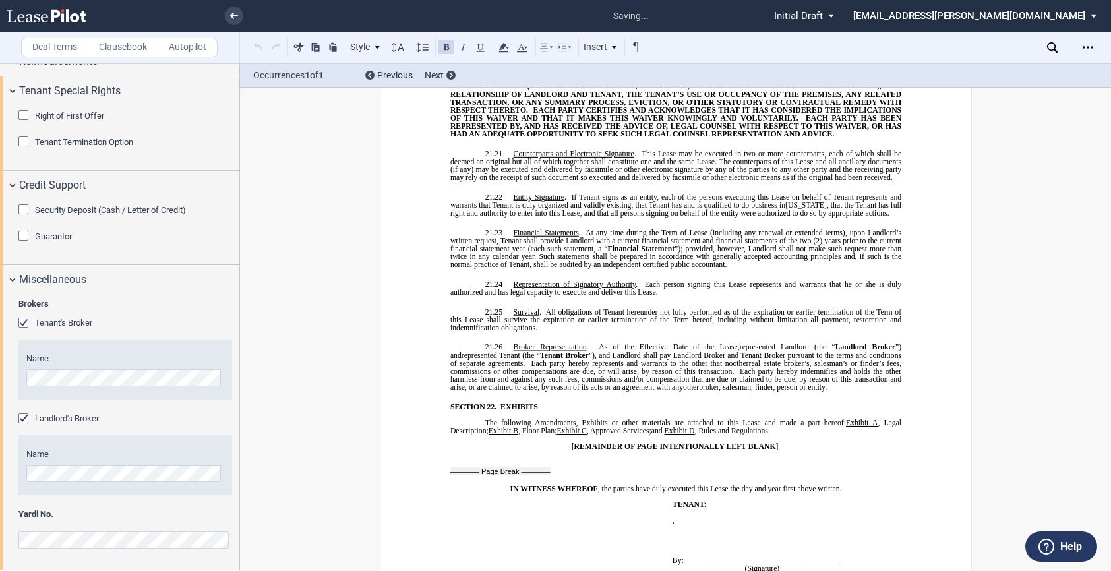
click at [23, 321] on div "Tenant's Broker" at bounding box center [24, 324] width 13 height 13
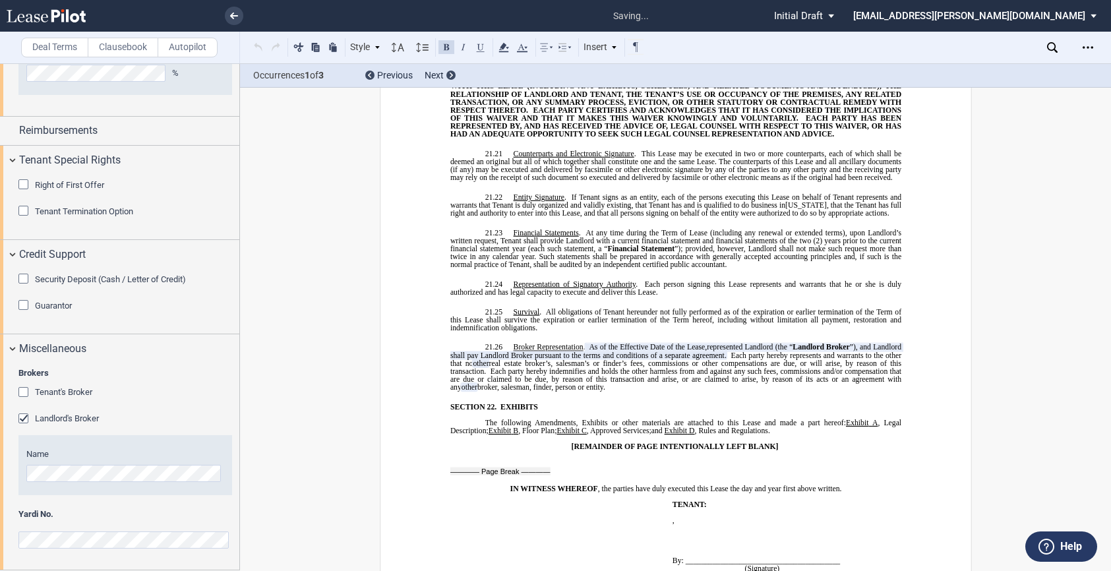
scroll to position [1565, 0]
click at [730, 367] on span "Each party hereby indemnifies and holds the other harmless from and against any…" at bounding box center [675, 379] width 453 height 24
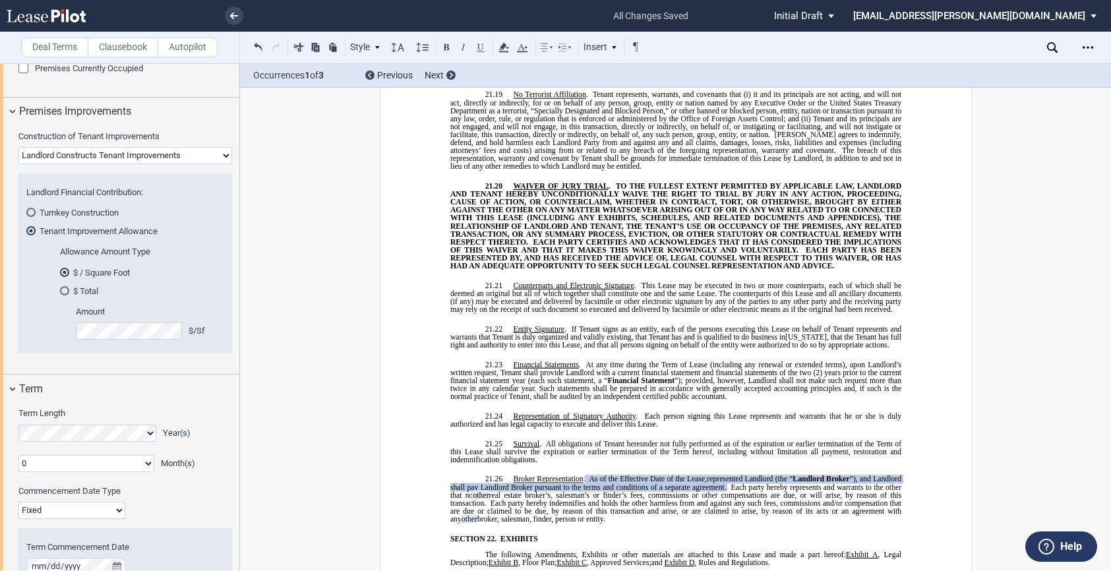
scroll to position [840, 0]
click at [90, 511] on select "Fixed Floating" at bounding box center [71, 512] width 107 height 17
click at [18, 504] on select "Fixed Floating" at bounding box center [71, 512] width 107 height 17
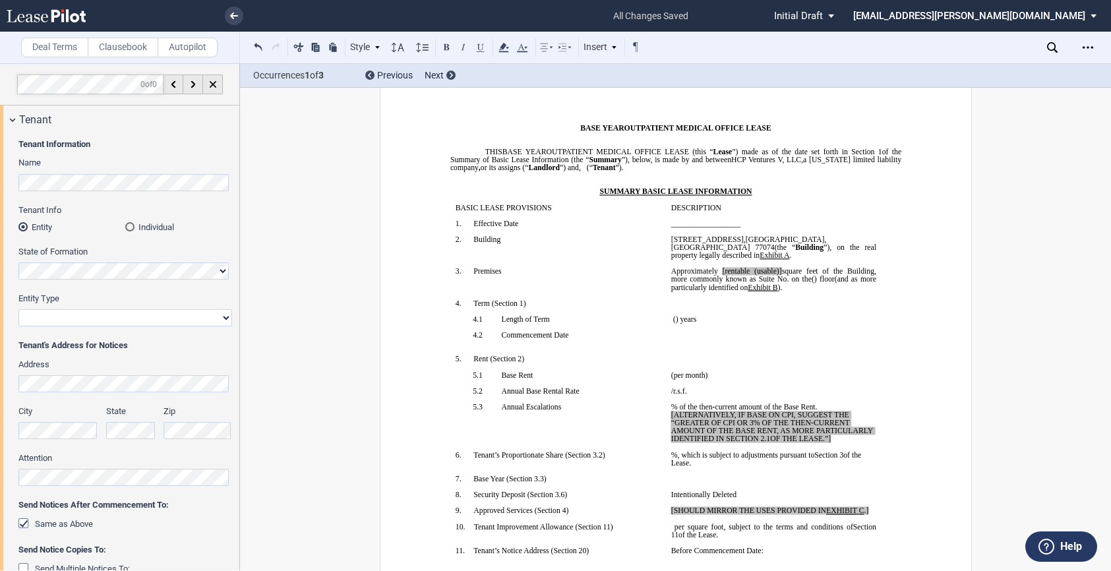
scroll to position [0, 0]
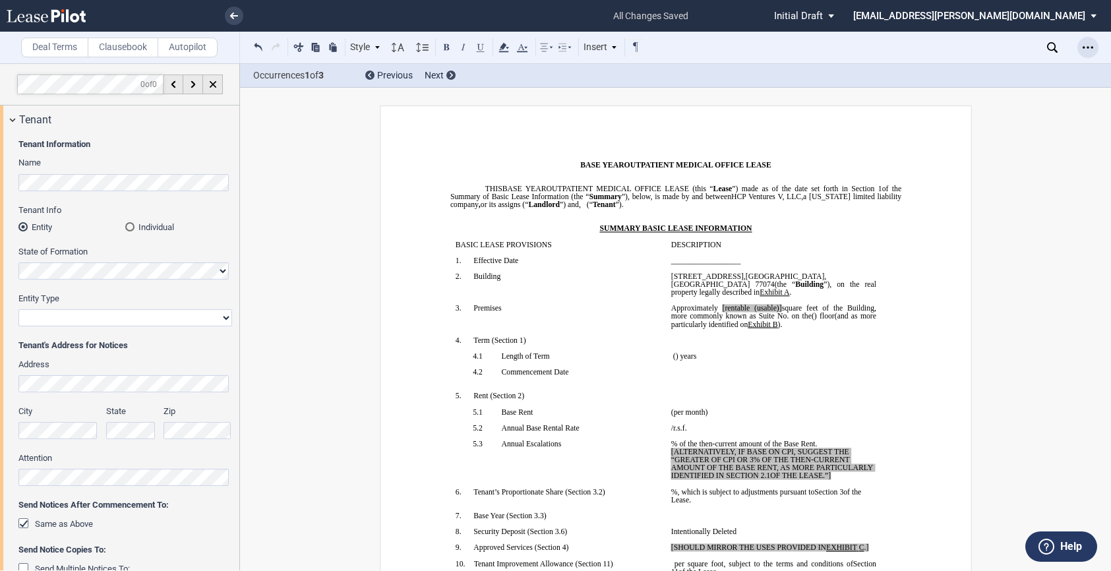
click at [1089, 43] on icon "Open Lease options menu" at bounding box center [1087, 47] width 11 height 11
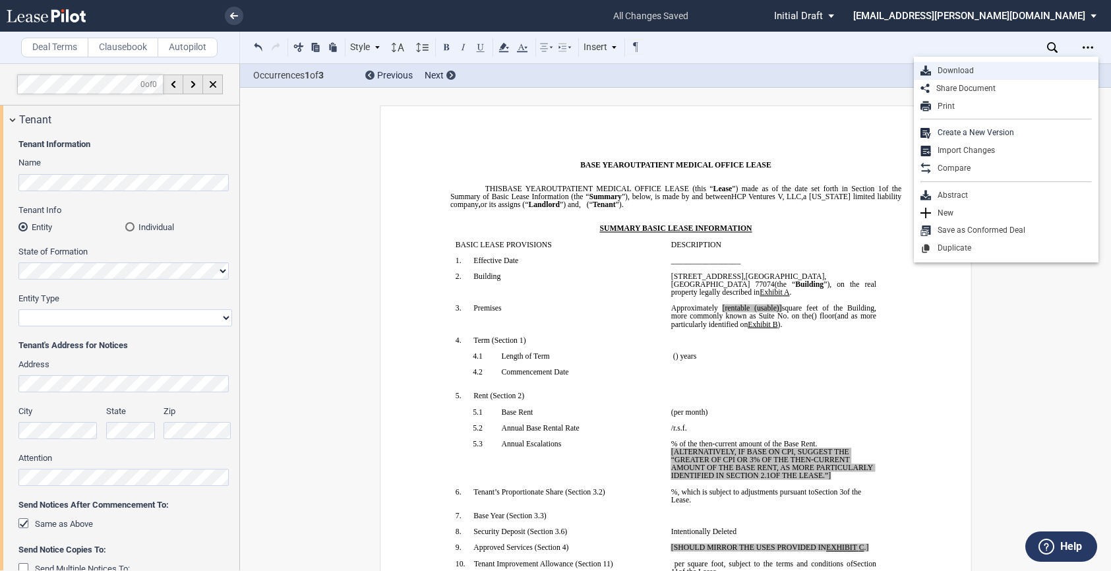
click at [973, 74] on div "Download" at bounding box center [1011, 70] width 161 height 11
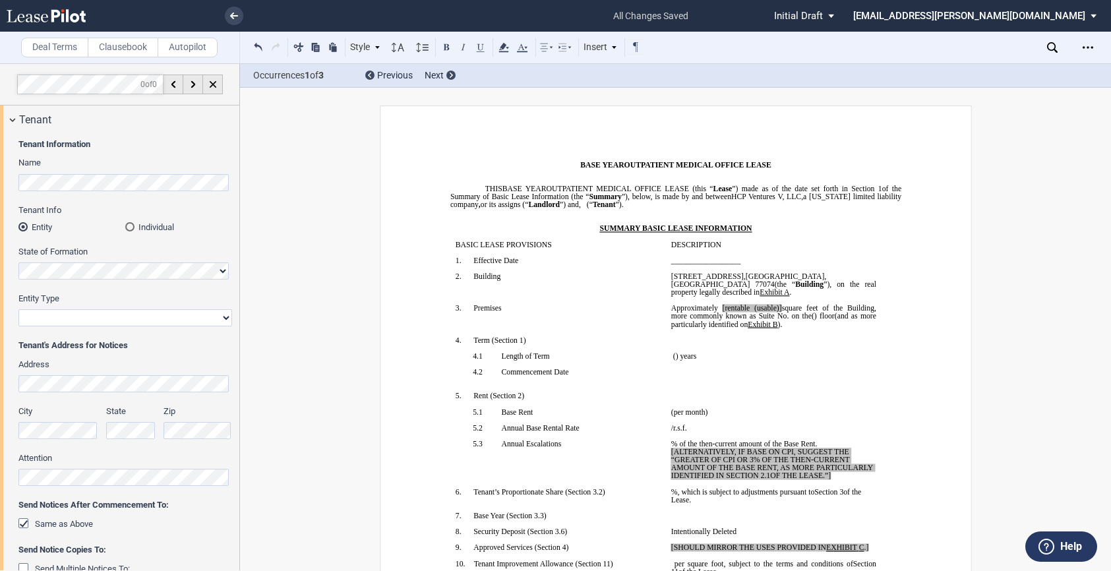
click at [48, 13] on icon at bounding box center [46, 15] width 79 height 13
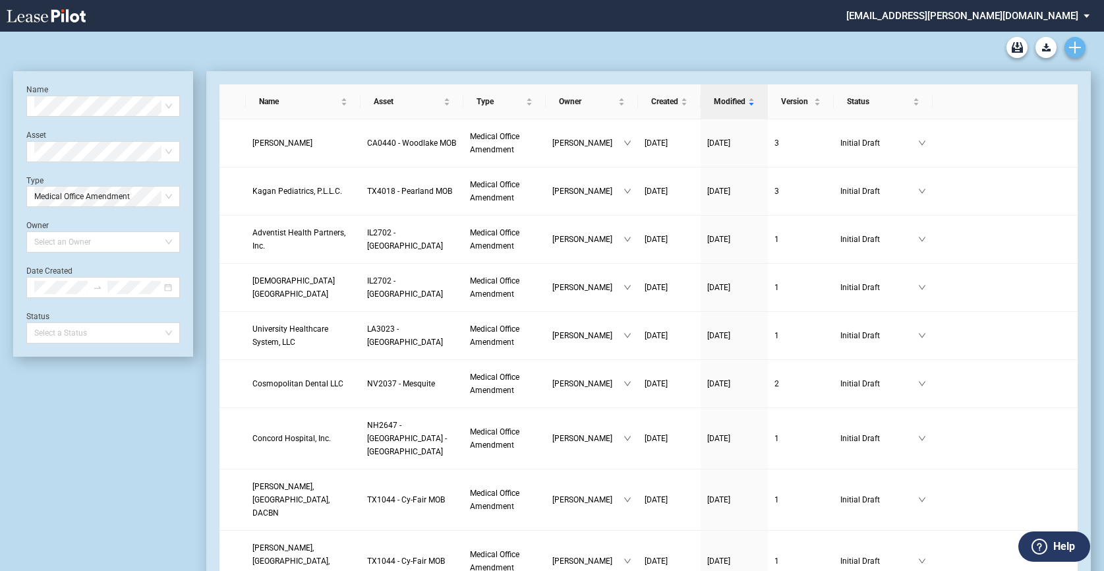
click at [1072, 49] on icon "Create new document" at bounding box center [1075, 48] width 12 height 12
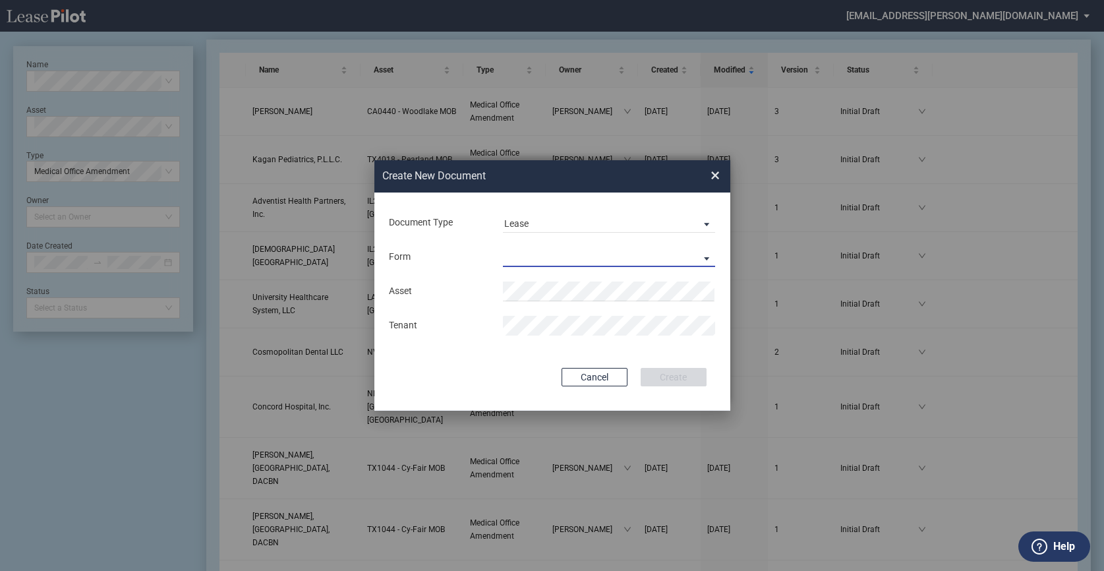
click at [529, 250] on md-select "Medical Office Lease Scottsdale Lease Louisville Lease 1370 Medical Place Lease…" at bounding box center [609, 257] width 213 height 20
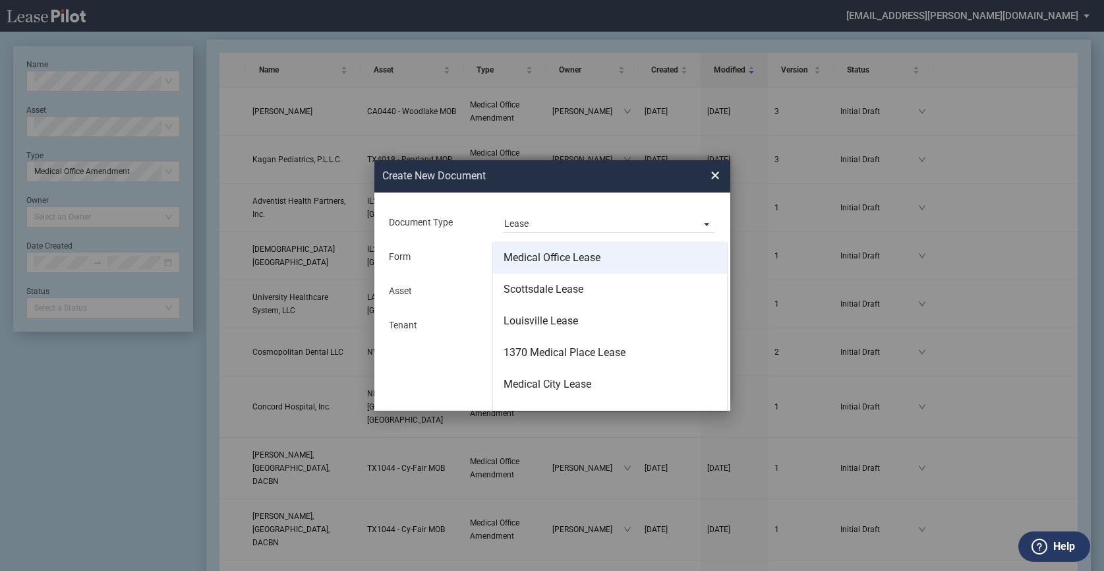
click at [530, 256] on div "Medical Office Lease" at bounding box center [552, 257] width 97 height 14
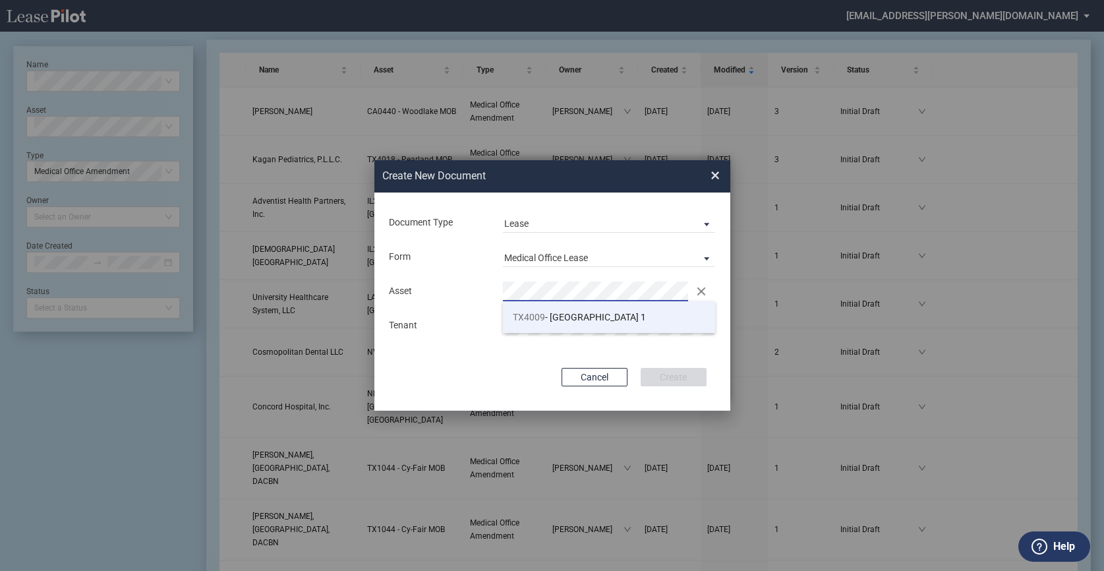
click at [593, 322] on span "TX4009 - Southwest Plaza 1" at bounding box center [579, 317] width 133 height 11
click at [636, 356] on div "Document Type Lease Lease Amendment Deal Type Office Deal Type Office Form Medi…" at bounding box center [552, 301] width 356 height 218
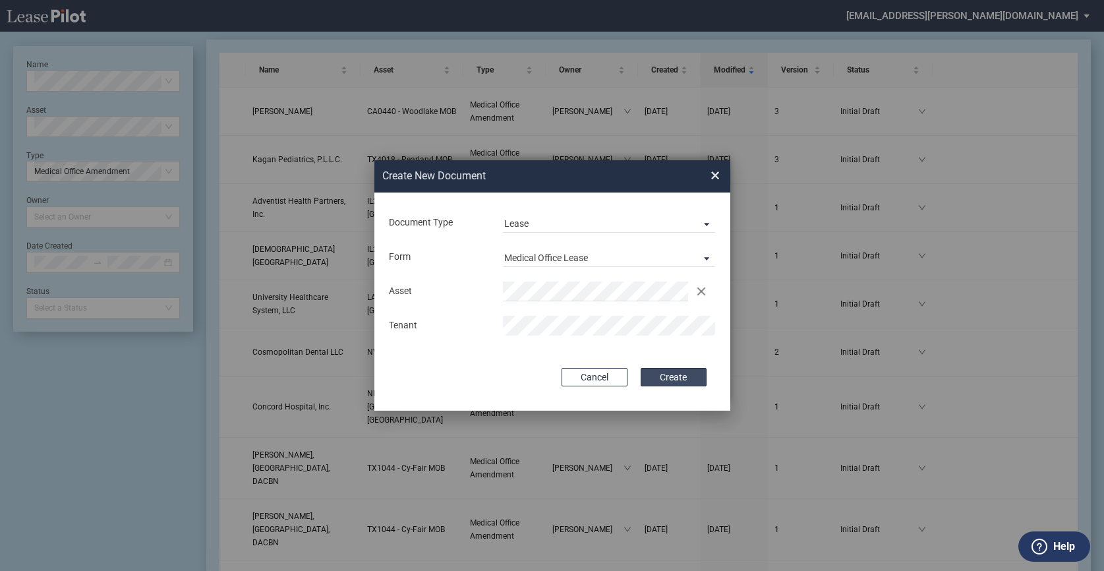
click at [671, 374] on button "Create" at bounding box center [674, 377] width 66 height 18
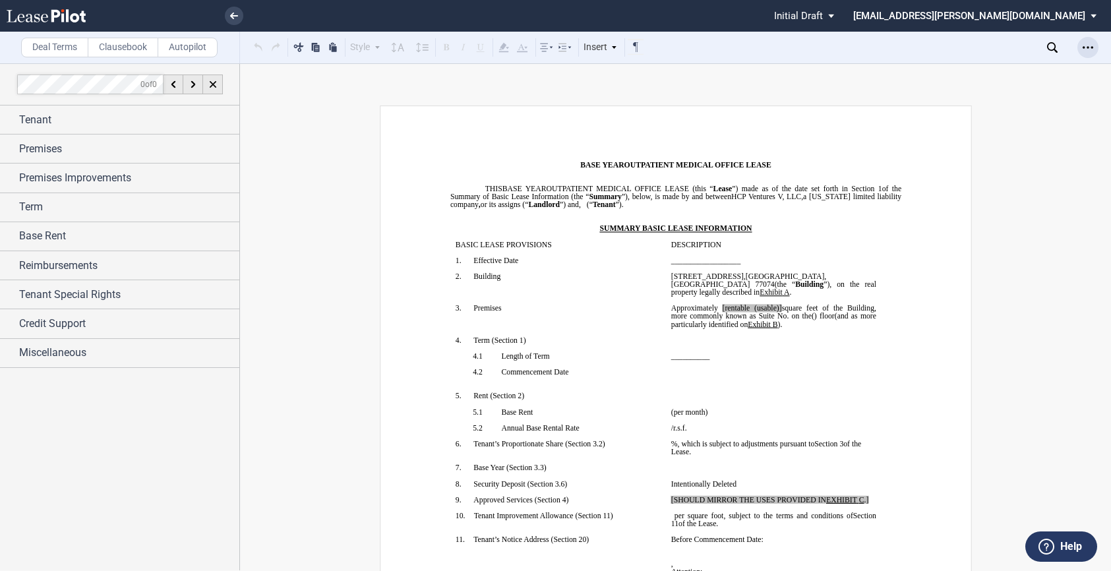
click at [1087, 49] on icon "Open Lease options menu" at bounding box center [1087, 47] width 11 height 11
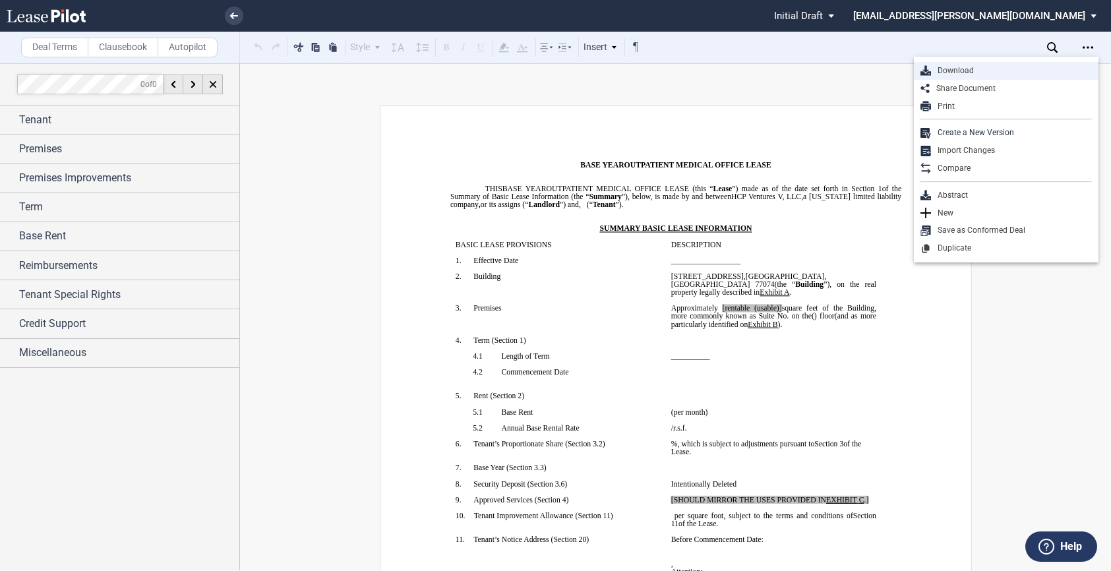
click at [969, 72] on div "Download" at bounding box center [1011, 70] width 161 height 11
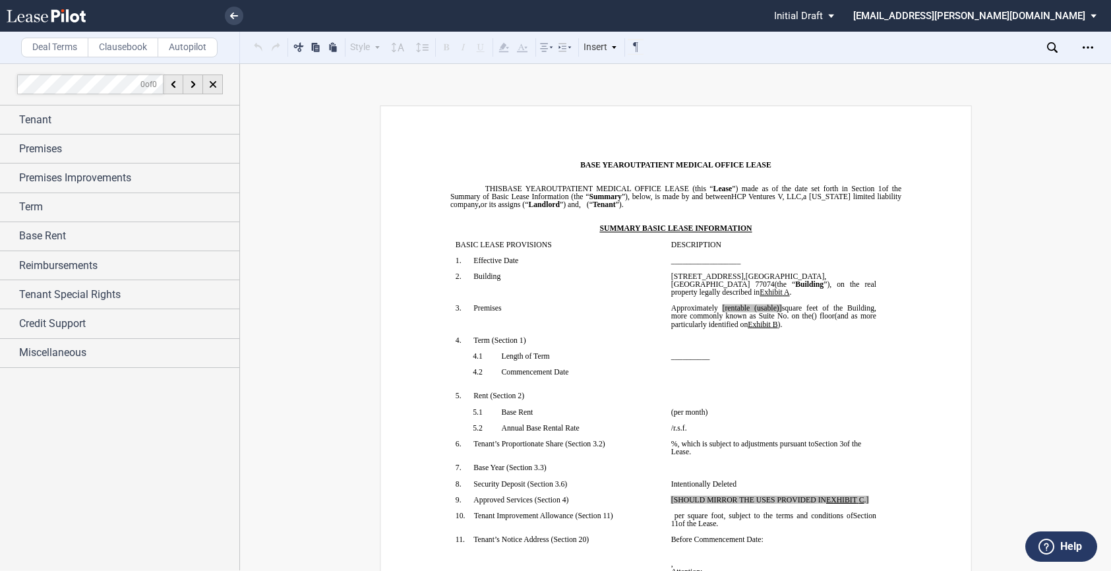
drag, startPoint x: 669, startPoint y: 190, endPoint x: 526, endPoint y: 80, distance: 180.5
click at [669, 190] on span "OUTPATIENT MEDICAL OFFICE LEASE (this “" at bounding box center [629, 189] width 167 height 8
